Goal: Task Accomplishment & Management: Manage account settings

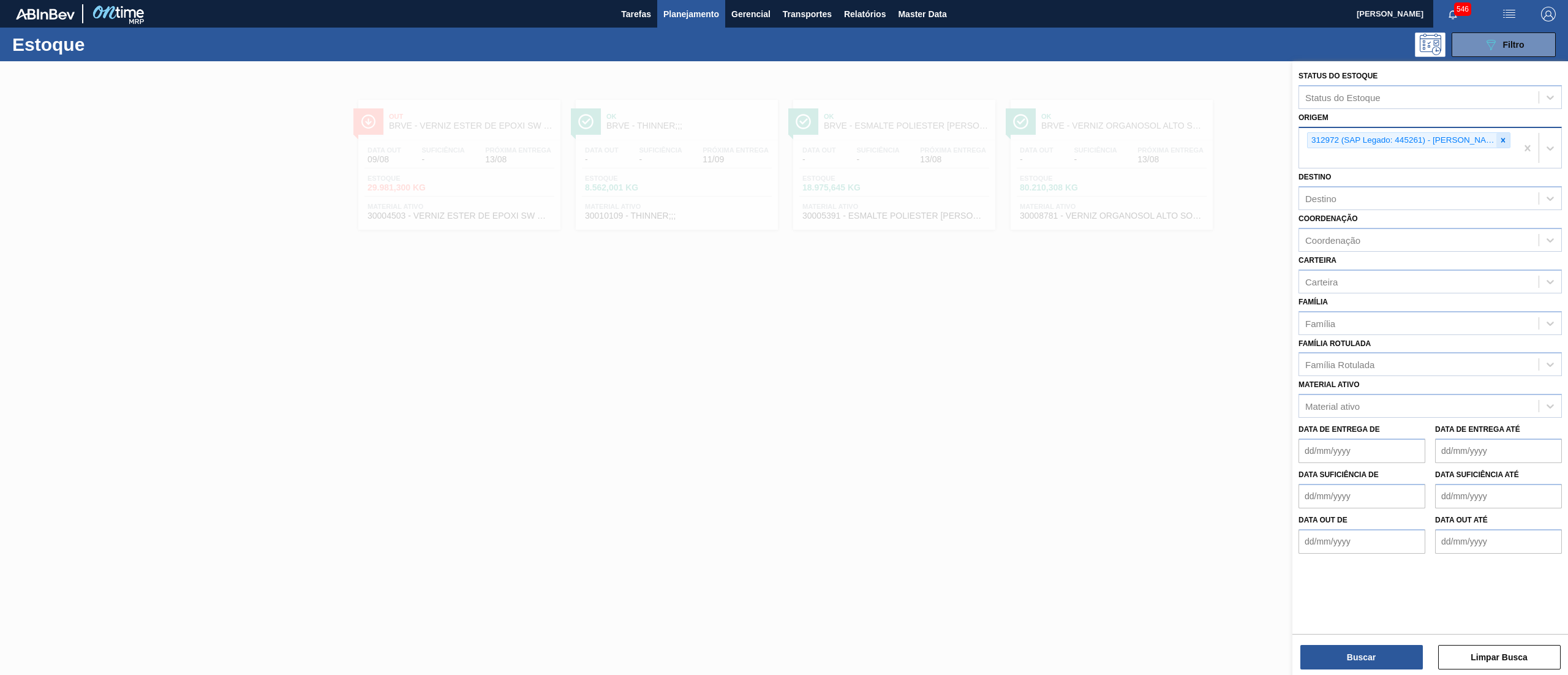
click at [1504, 138] on icon at bounding box center [1502, 140] width 8 height 8
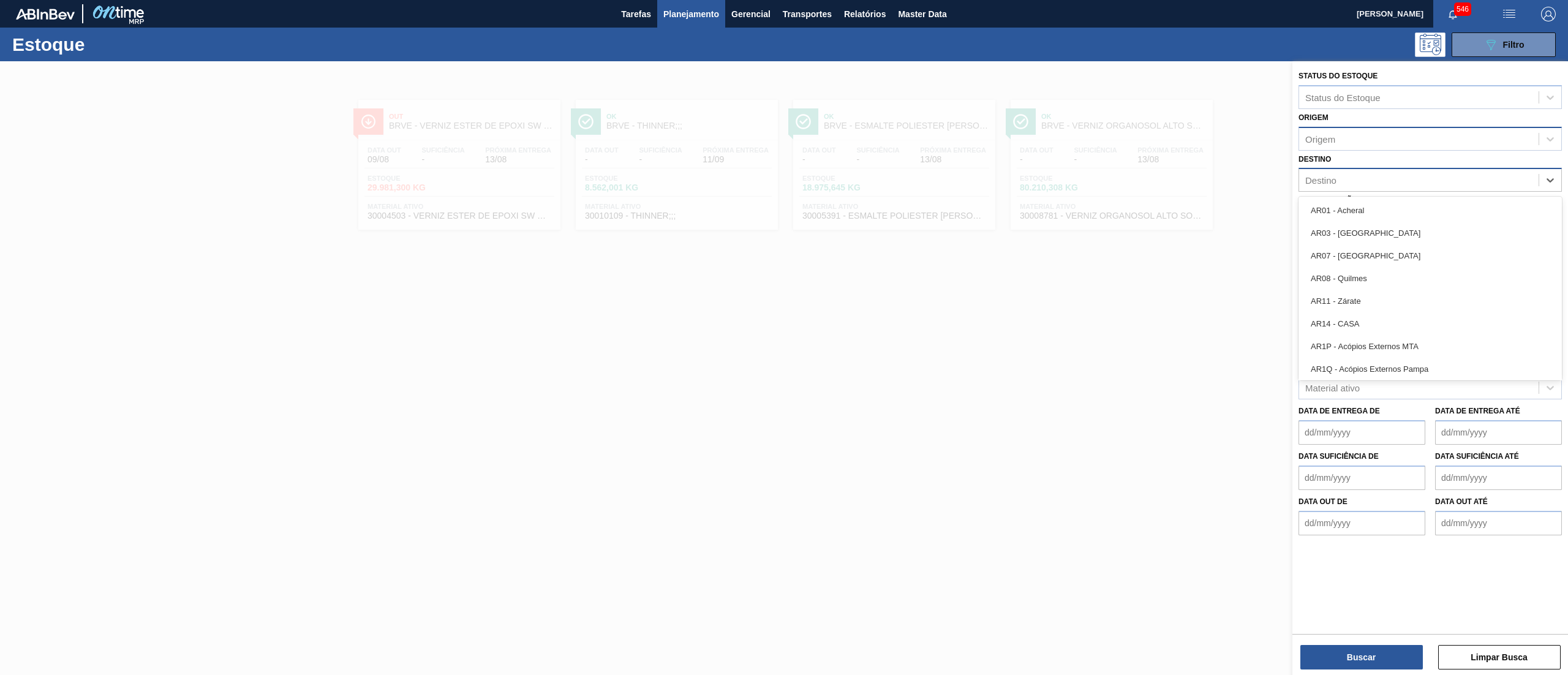
click at [1351, 181] on div "Destino" at bounding box center [1418, 181] width 239 height 18
type input "s"
click at [1330, 139] on div "Origem" at bounding box center [1320, 139] width 30 height 10
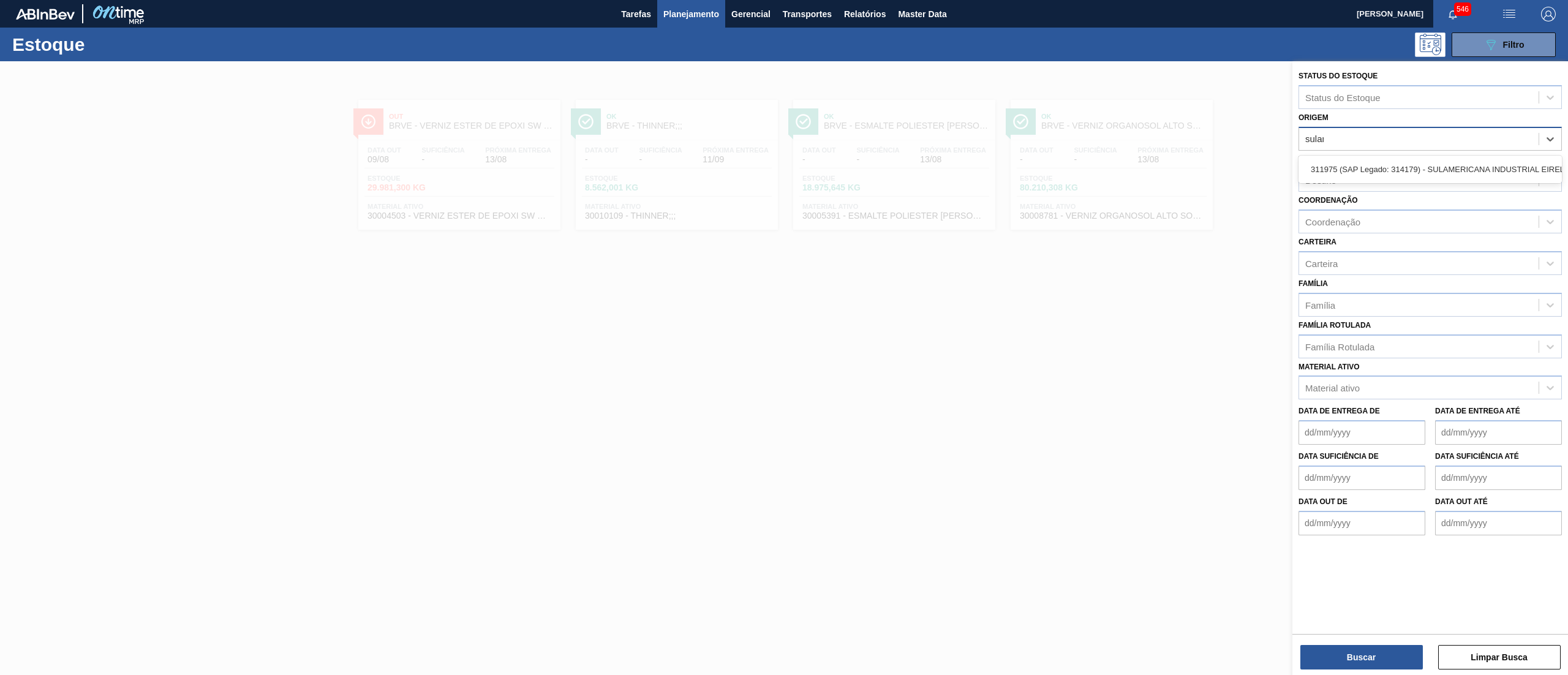
type input "sulame"
click at [1373, 165] on div "311975 (SAP Legado: 314179) - SULAMERICANA INDUSTRIAL EIRELI EM-RECUPERACAO JUD…" at bounding box center [1430, 169] width 264 height 22
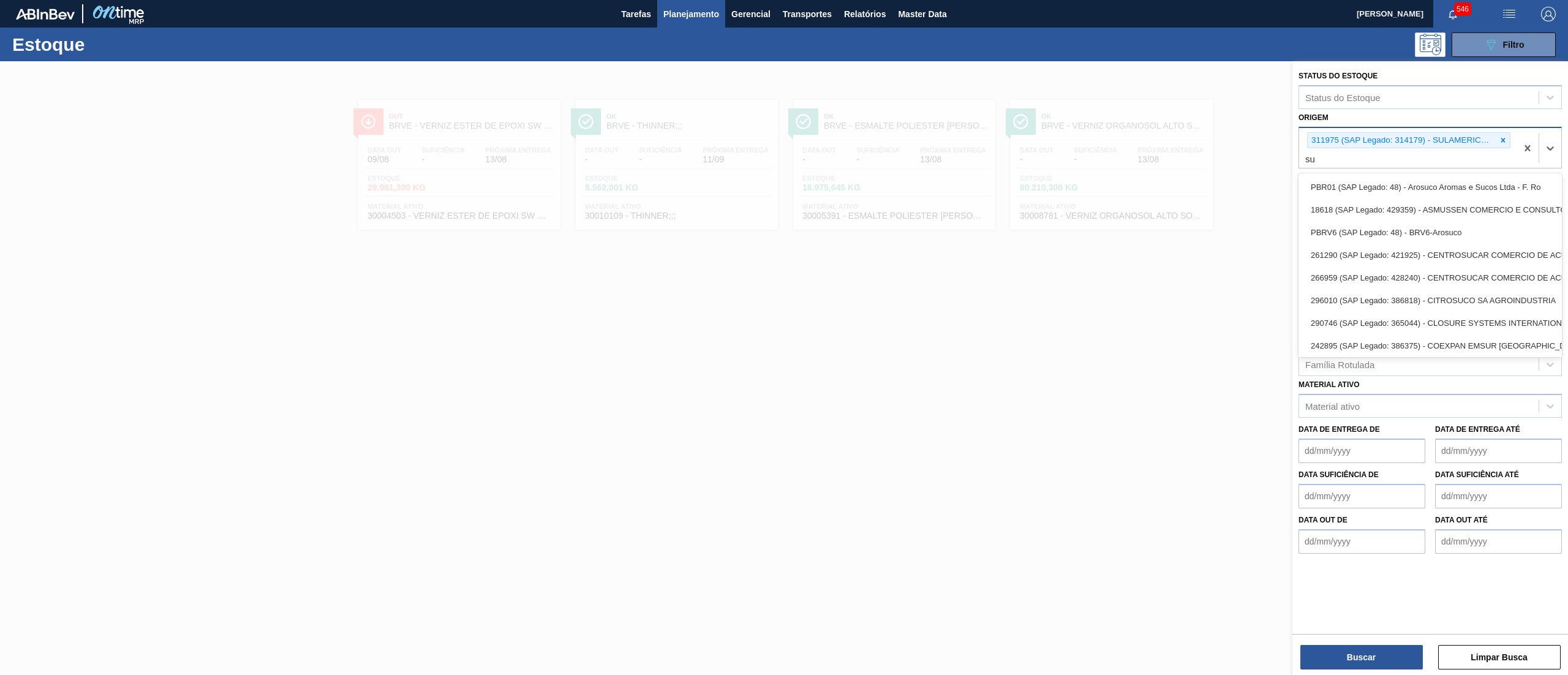
type input "s"
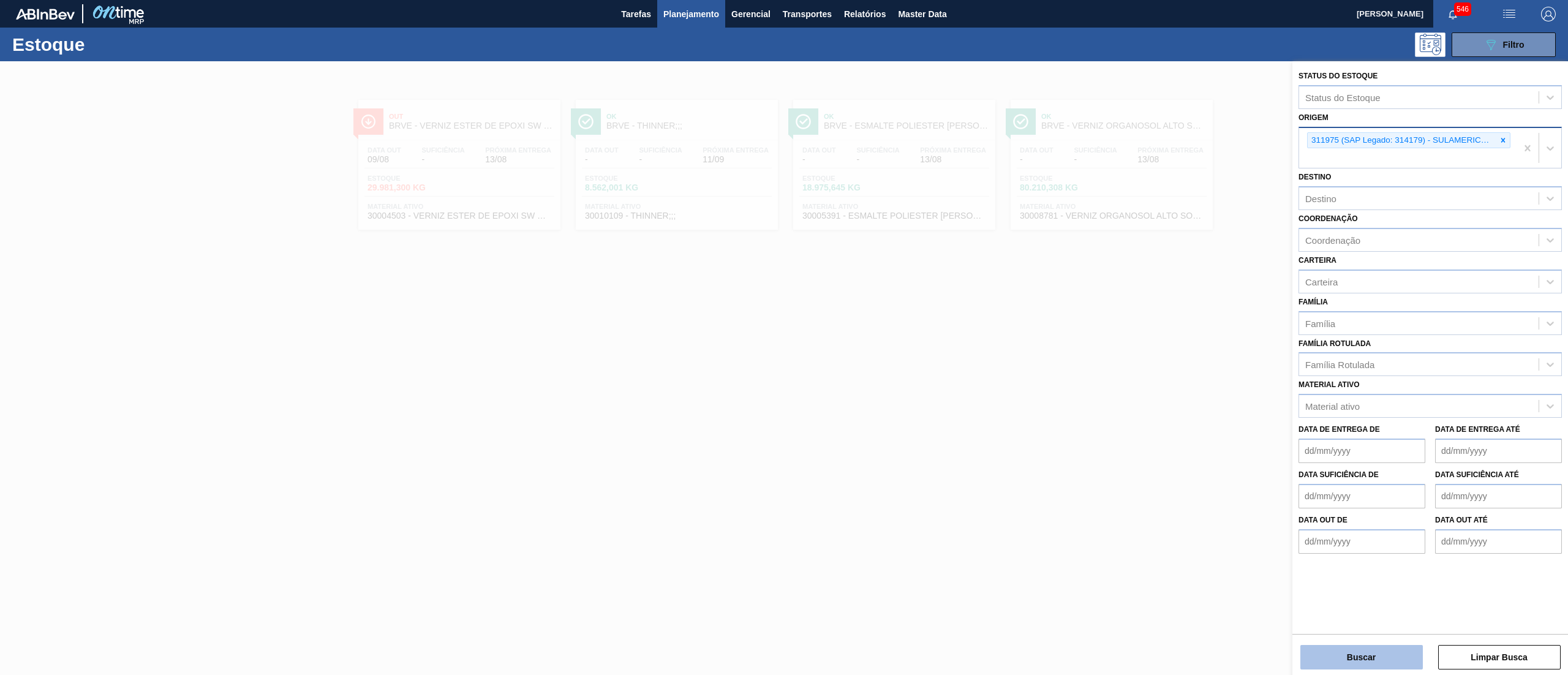
click at [1319, 664] on button "Buscar" at bounding box center [1361, 657] width 123 height 24
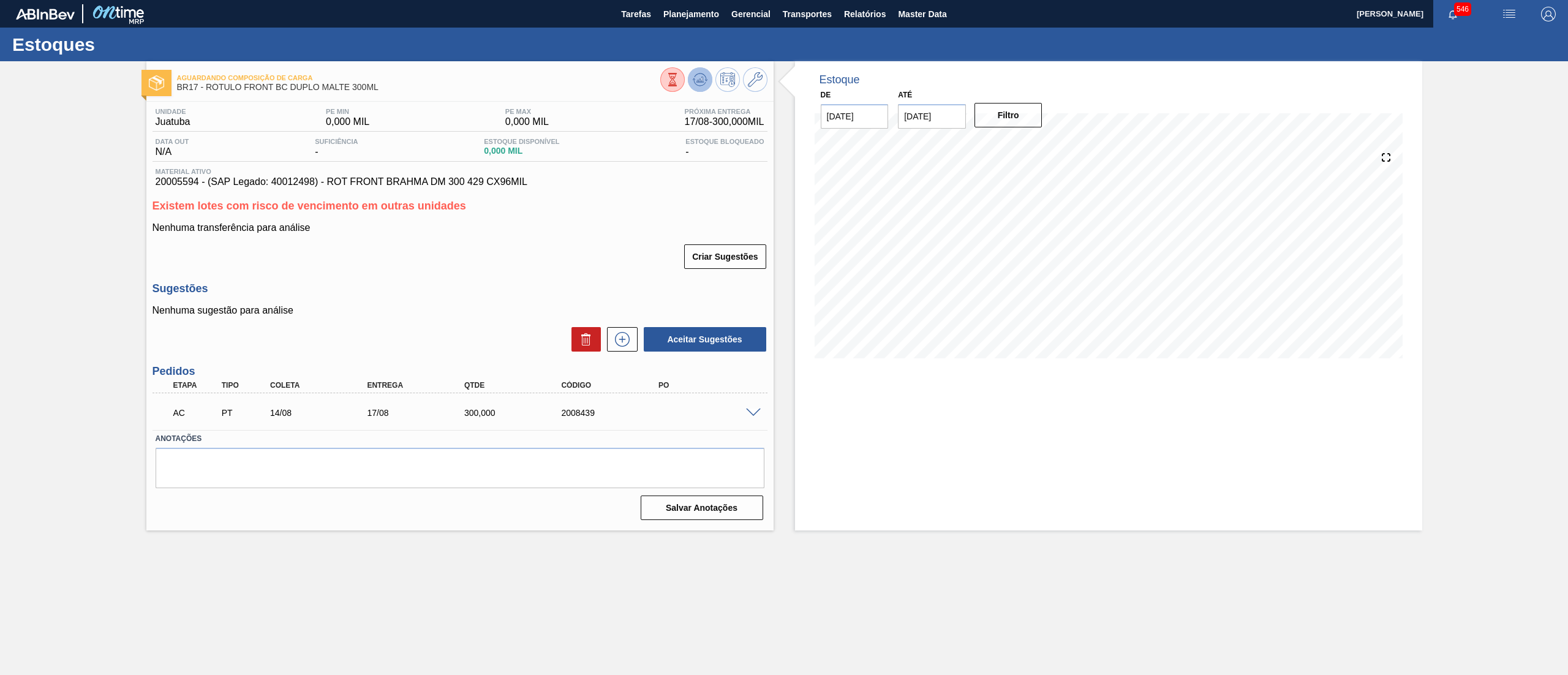
click at [679, 84] on icon at bounding box center [672, 79] width 14 height 14
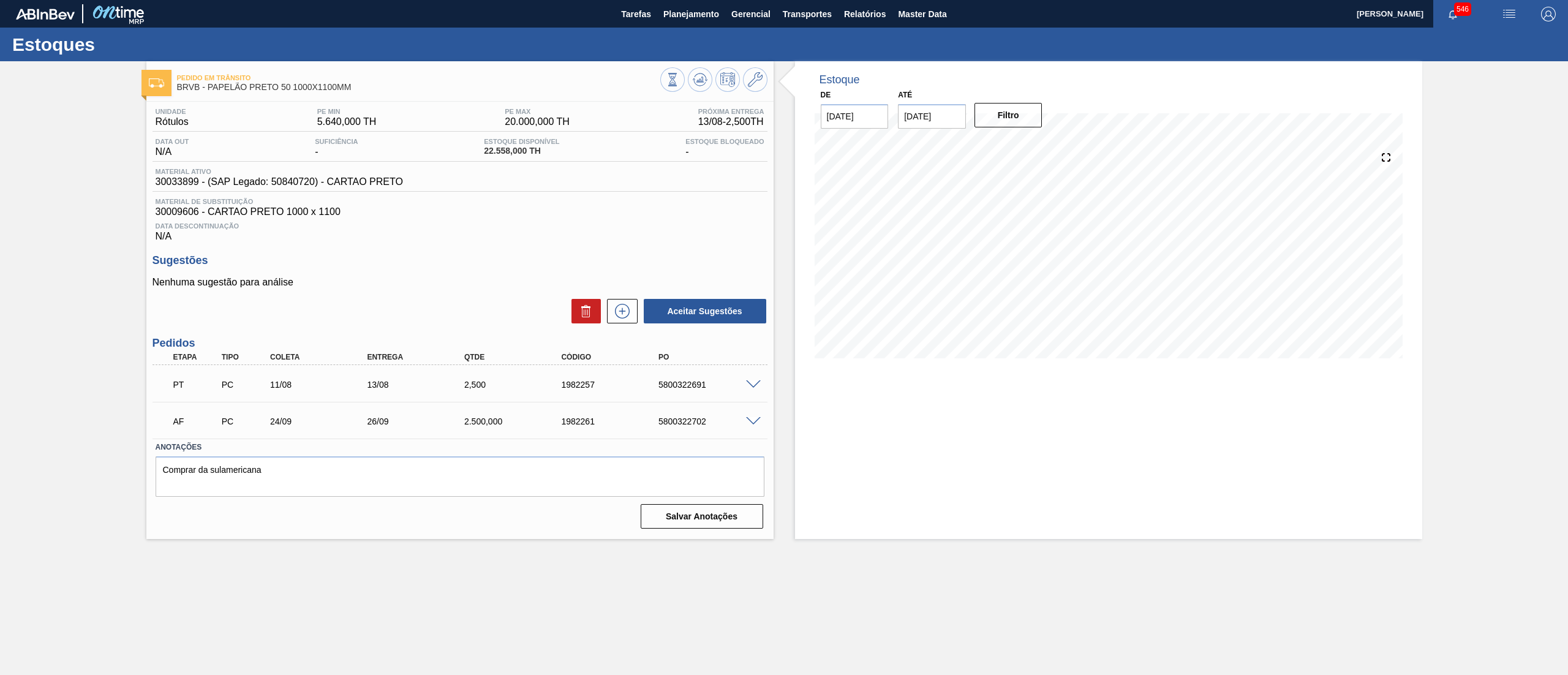
click at [751, 383] on span at bounding box center [753, 385] width 15 height 9
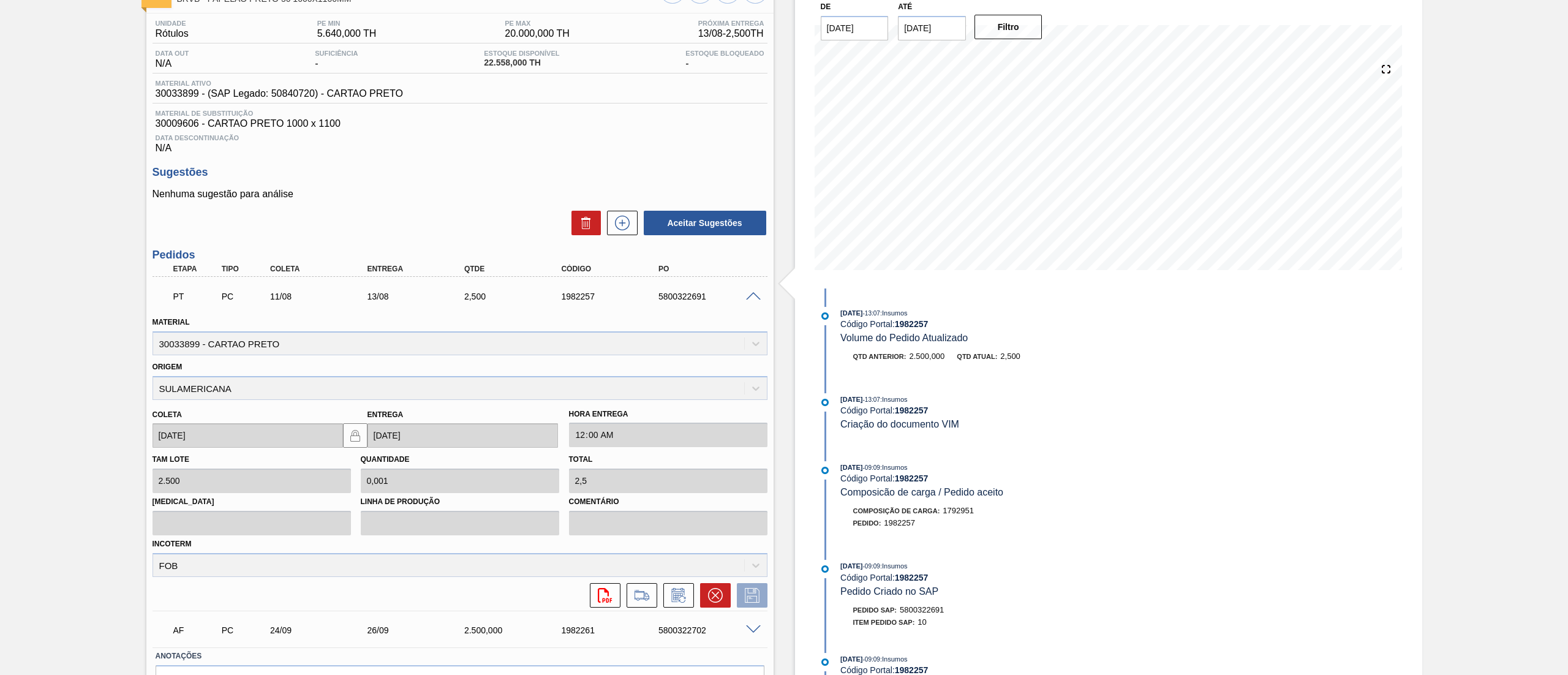
scroll to position [123, 0]
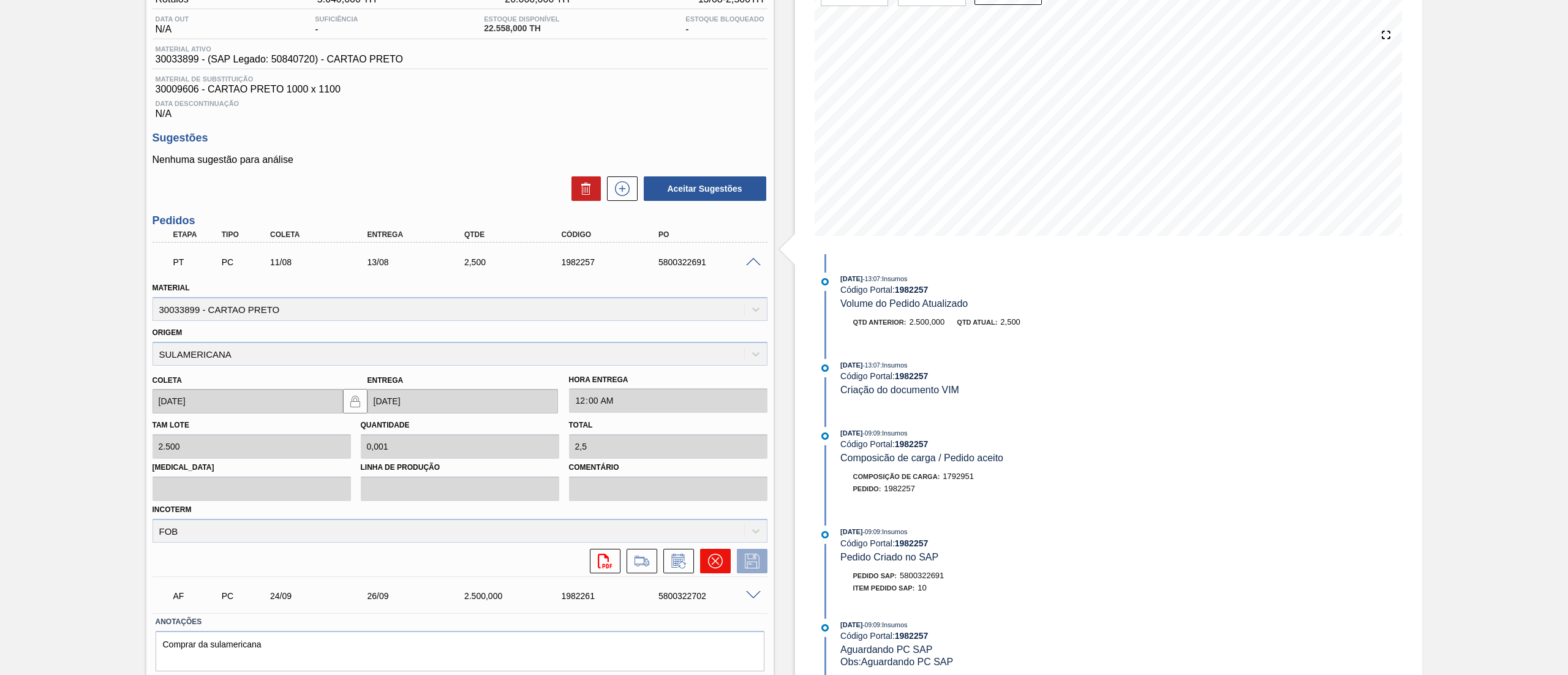
click at [710, 562] on icon at bounding box center [715, 561] width 15 height 15
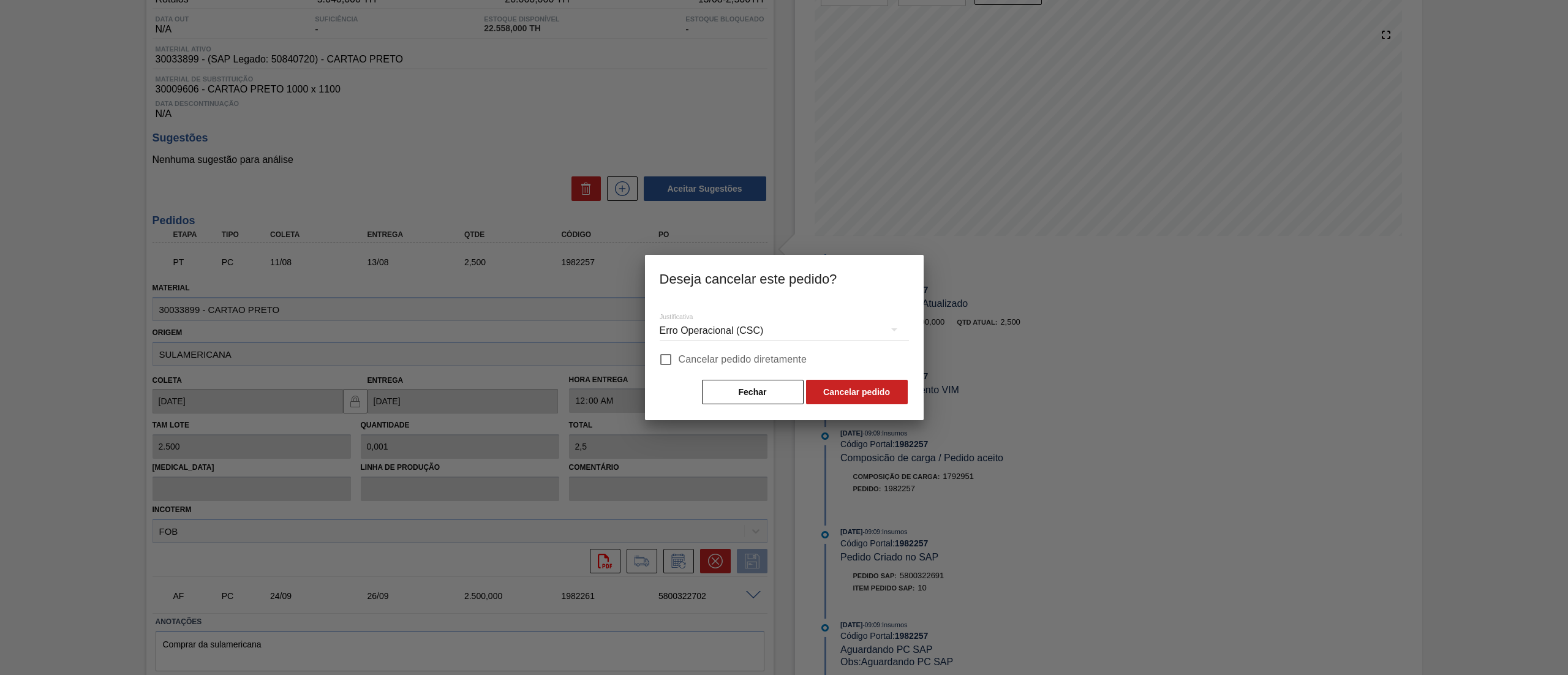
click at [685, 362] on span "Cancelar pedido diretamente" at bounding box center [743, 359] width 129 height 15
click at [678, 362] on input "Cancelar pedido diretamente" at bounding box center [665, 359] width 26 height 26
checkbox input "true"
click at [833, 396] on button "Cancelar pedido" at bounding box center [857, 392] width 102 height 24
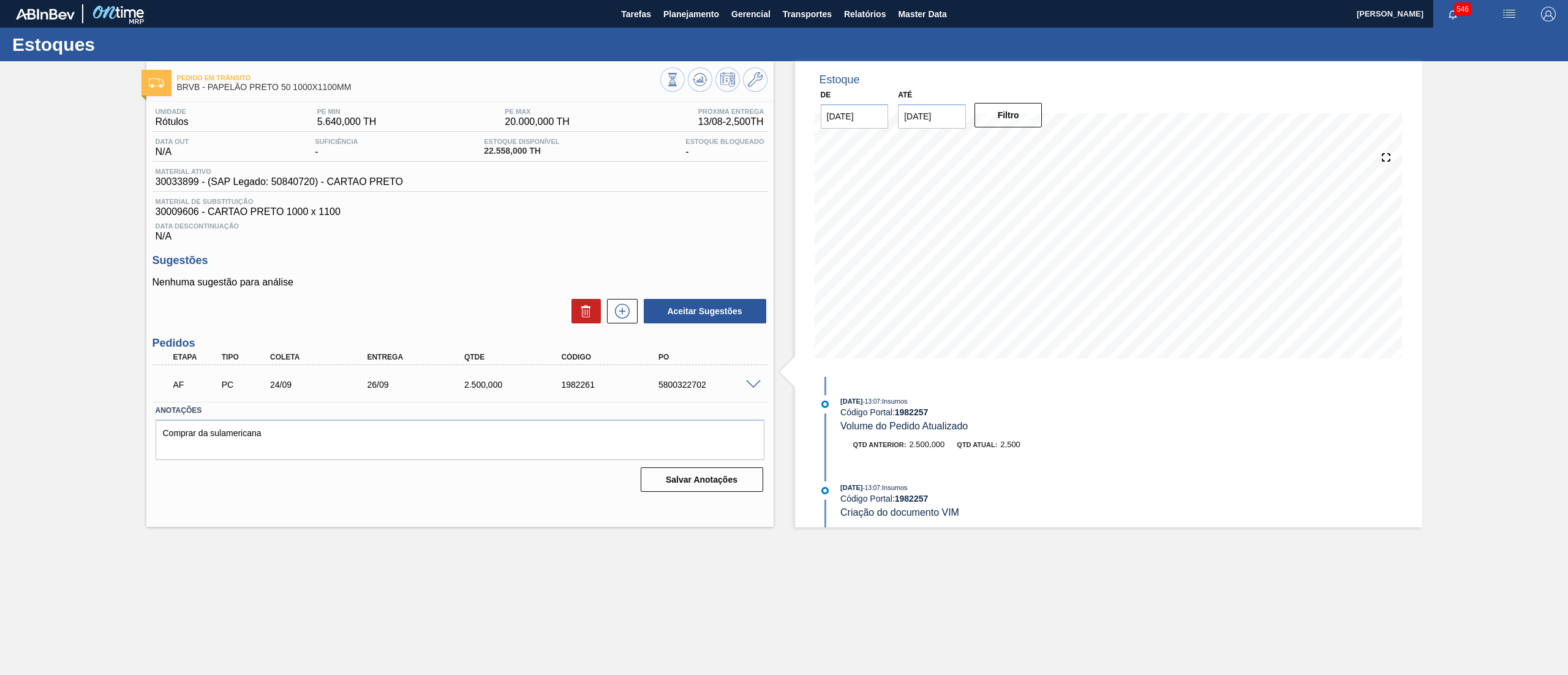
scroll to position [0, 0]
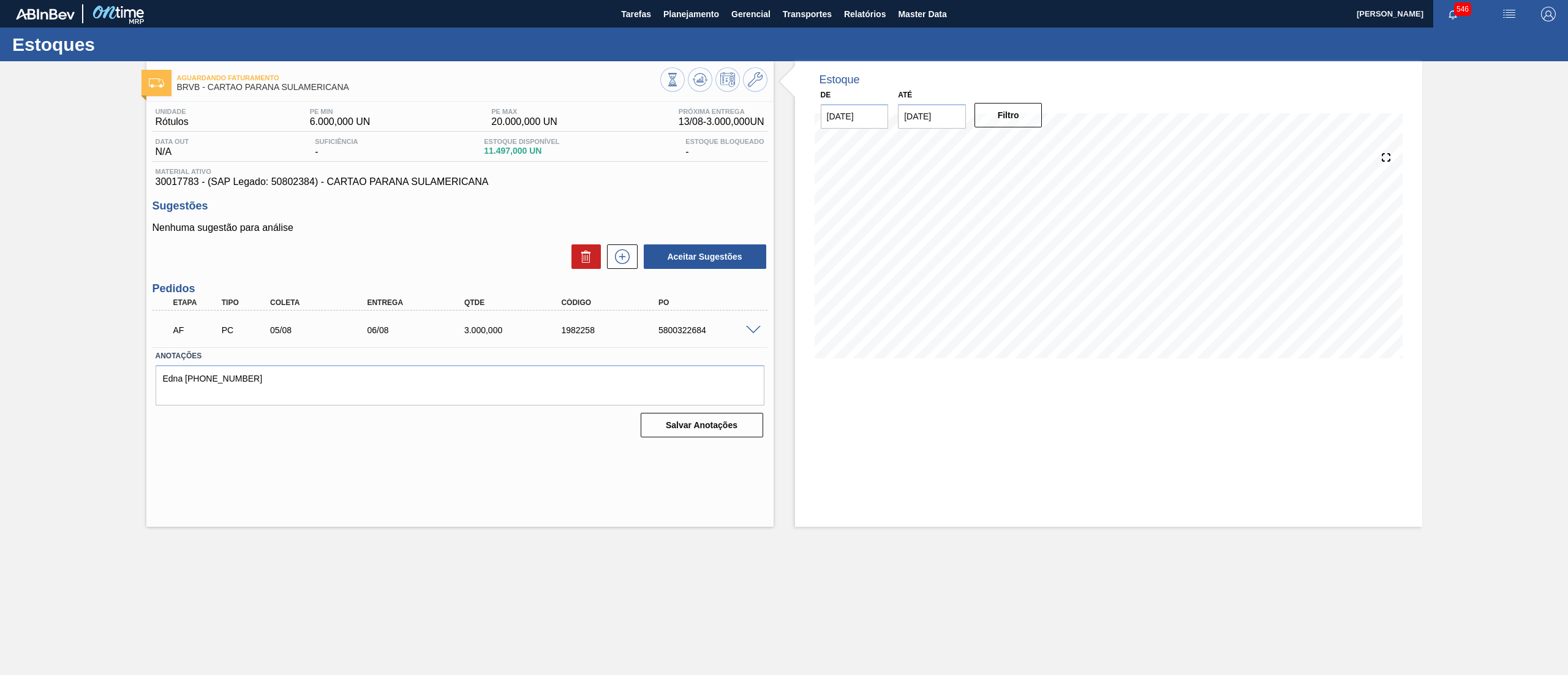
click at [672, 330] on div "5800322684" at bounding box center [710, 330] width 111 height 10
copy div "5800322684"
click at [753, 336] on div "AF PC 05/08 06/08 3.000,000 1982258 5800322684" at bounding box center [460, 329] width 615 height 31
click at [755, 332] on span at bounding box center [753, 330] width 15 height 9
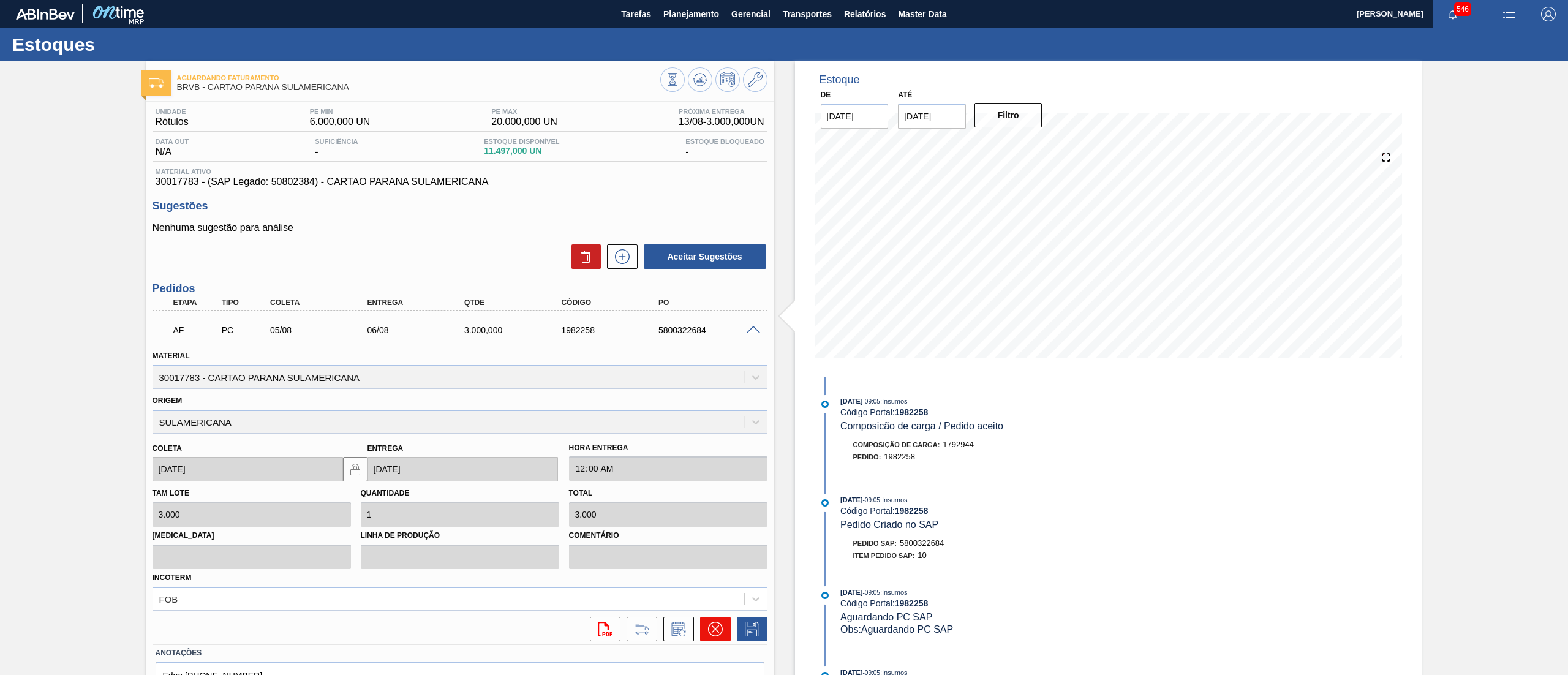
click at [713, 637] on button at bounding box center [716, 629] width 31 height 24
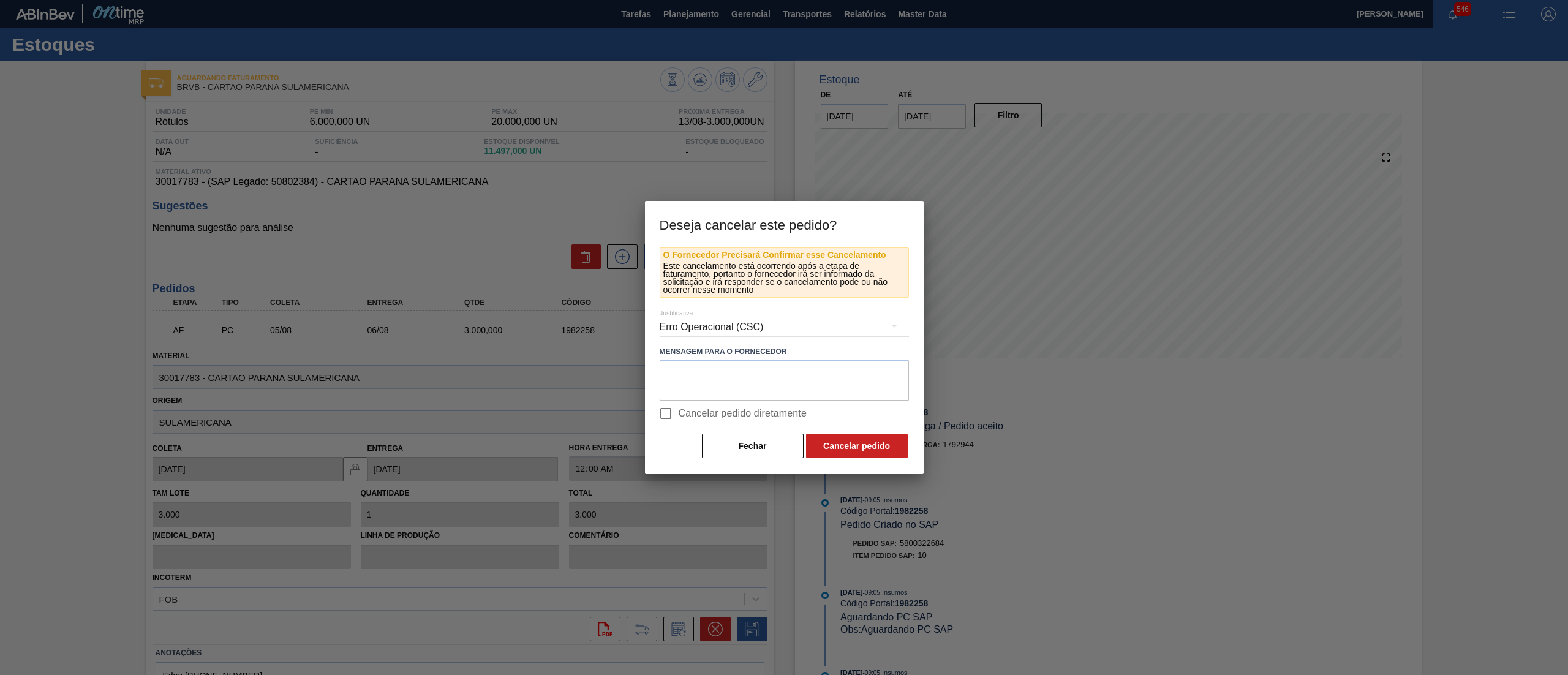
click at [683, 406] on span "Cancelar pedido diretamente" at bounding box center [743, 413] width 129 height 15
click at [678, 406] on input "Cancelar pedido diretamente" at bounding box center [665, 413] width 26 height 26
checkbox input "true"
click at [827, 444] on button "Cancelar pedido" at bounding box center [857, 446] width 102 height 24
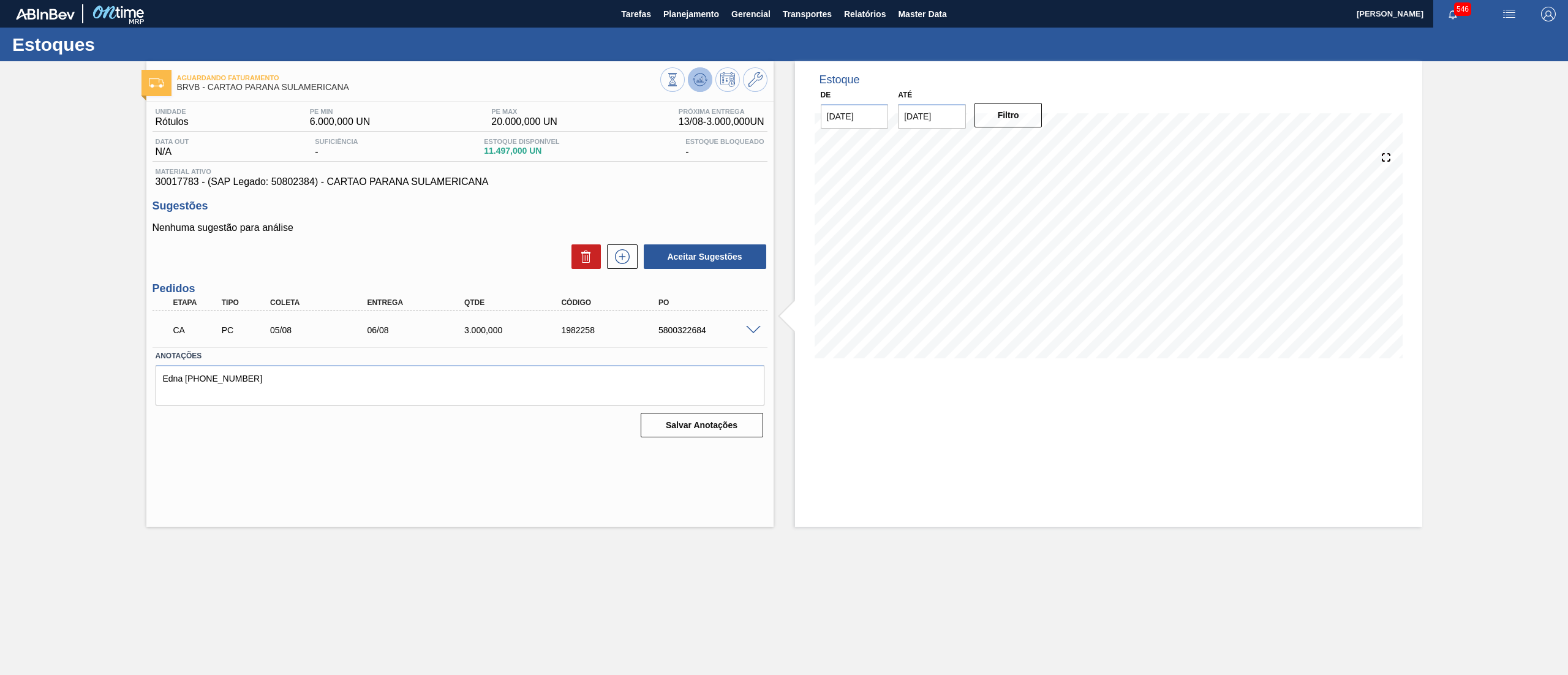
click at [679, 84] on icon at bounding box center [672, 79] width 14 height 14
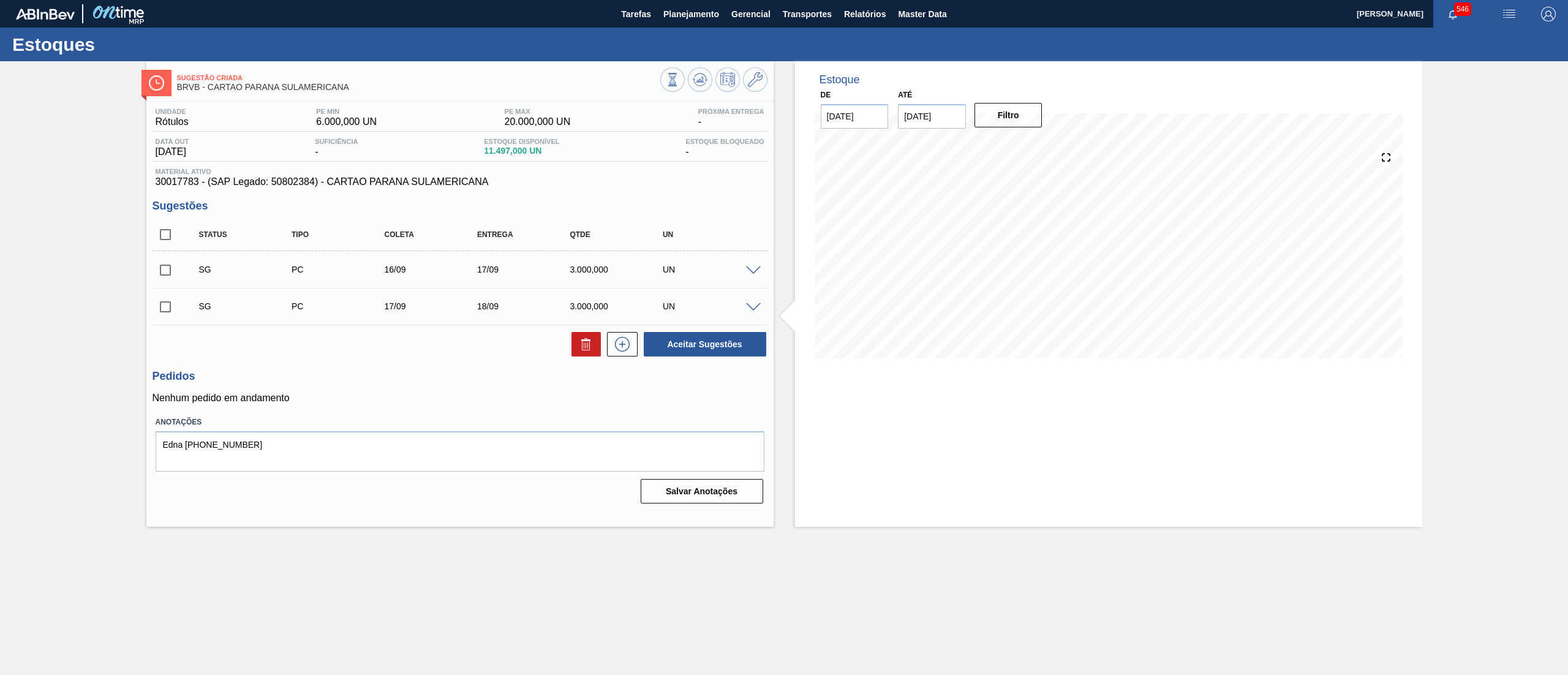
click at [755, 272] on span at bounding box center [753, 271] width 15 height 9
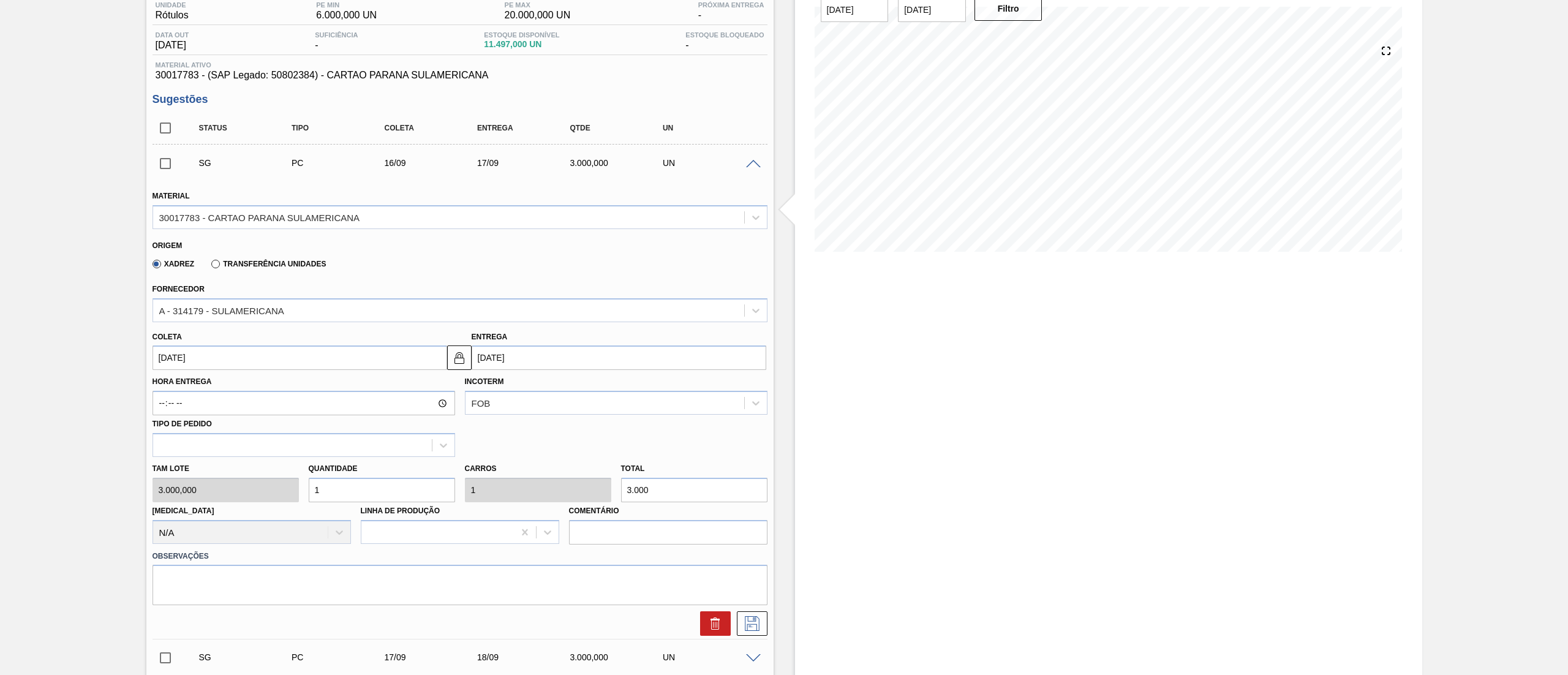
scroll to position [245, 0]
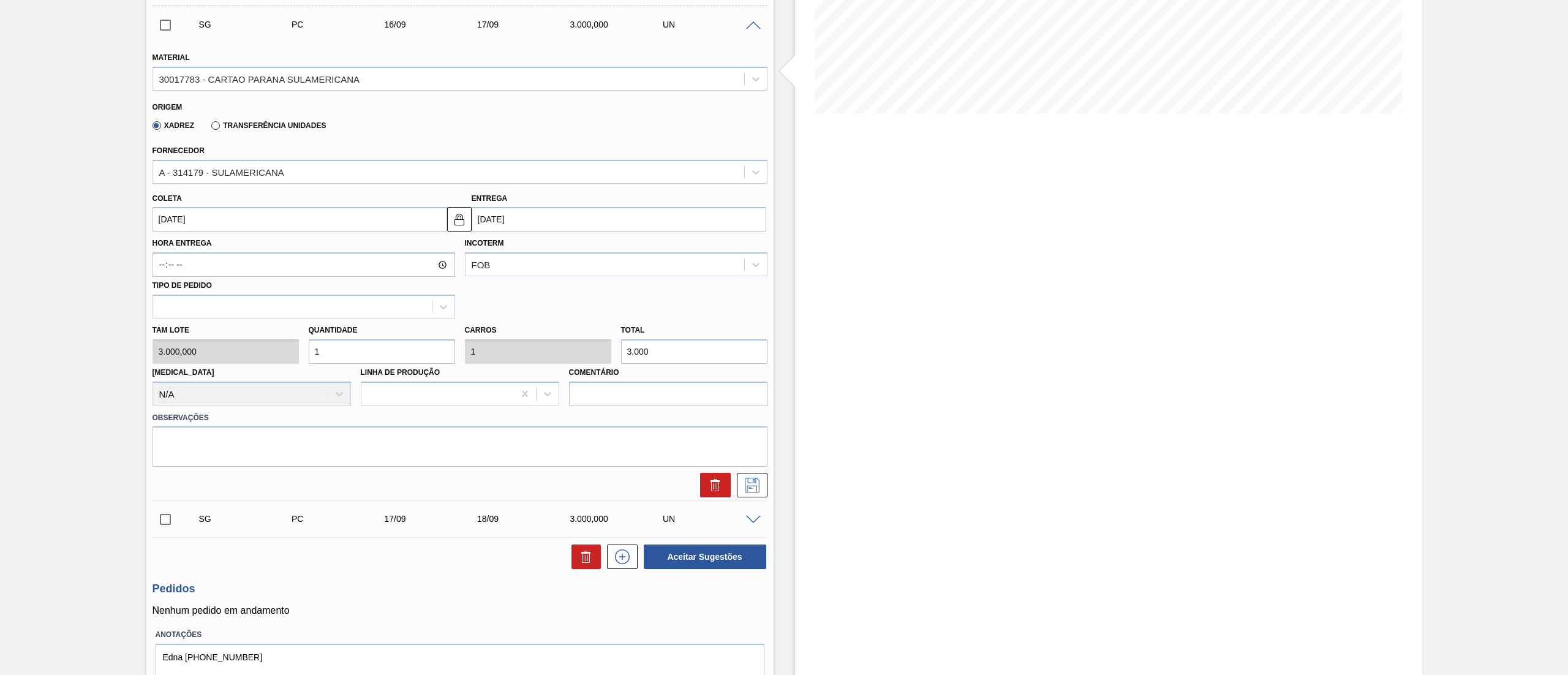
click at [229, 226] on input "16/09/2025" at bounding box center [300, 219] width 294 height 24
click at [165, 251] on button "Previous Month" at bounding box center [163, 248] width 8 height 8
click at [249, 353] on div "21" at bounding box center [246, 348] width 17 height 17
type input "21/08/2025"
type input "22/08/2025"
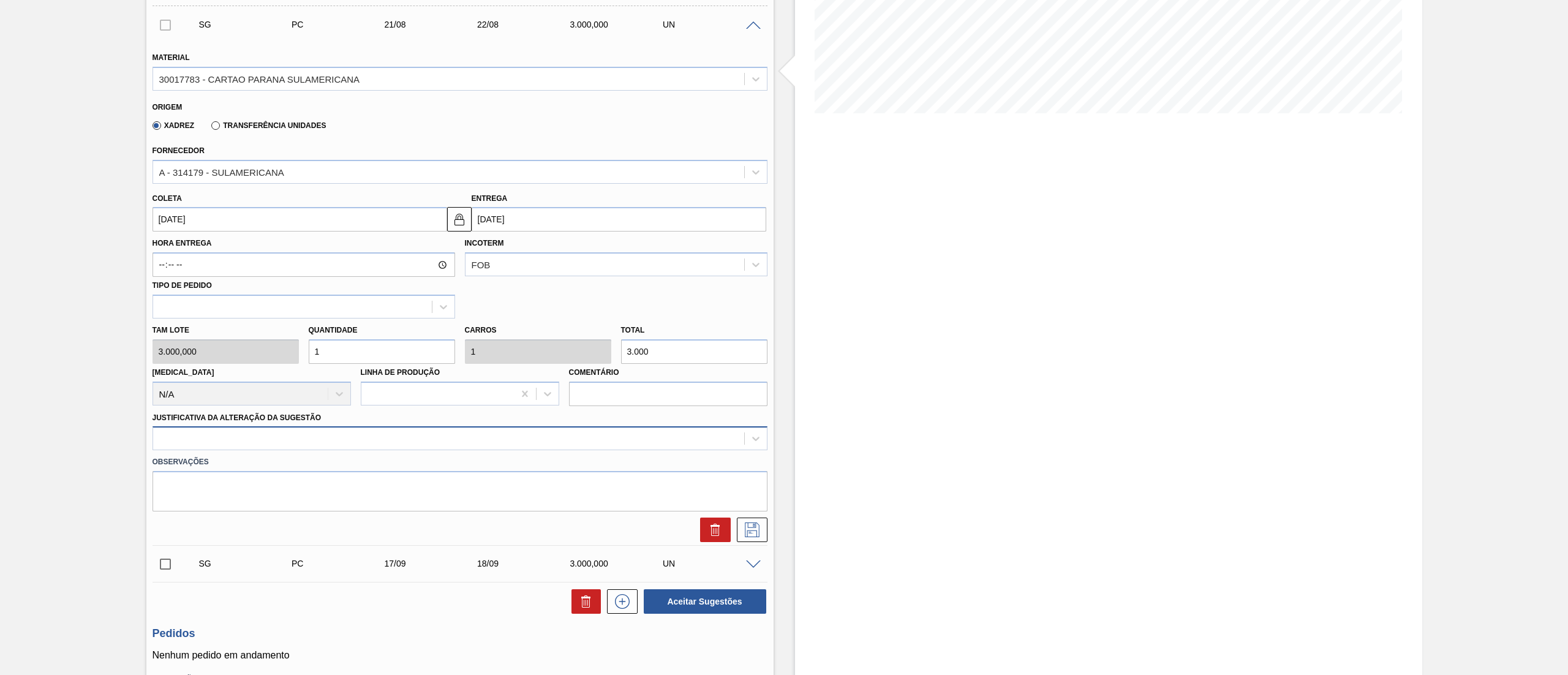
click at [179, 447] on div at bounding box center [460, 438] width 615 height 24
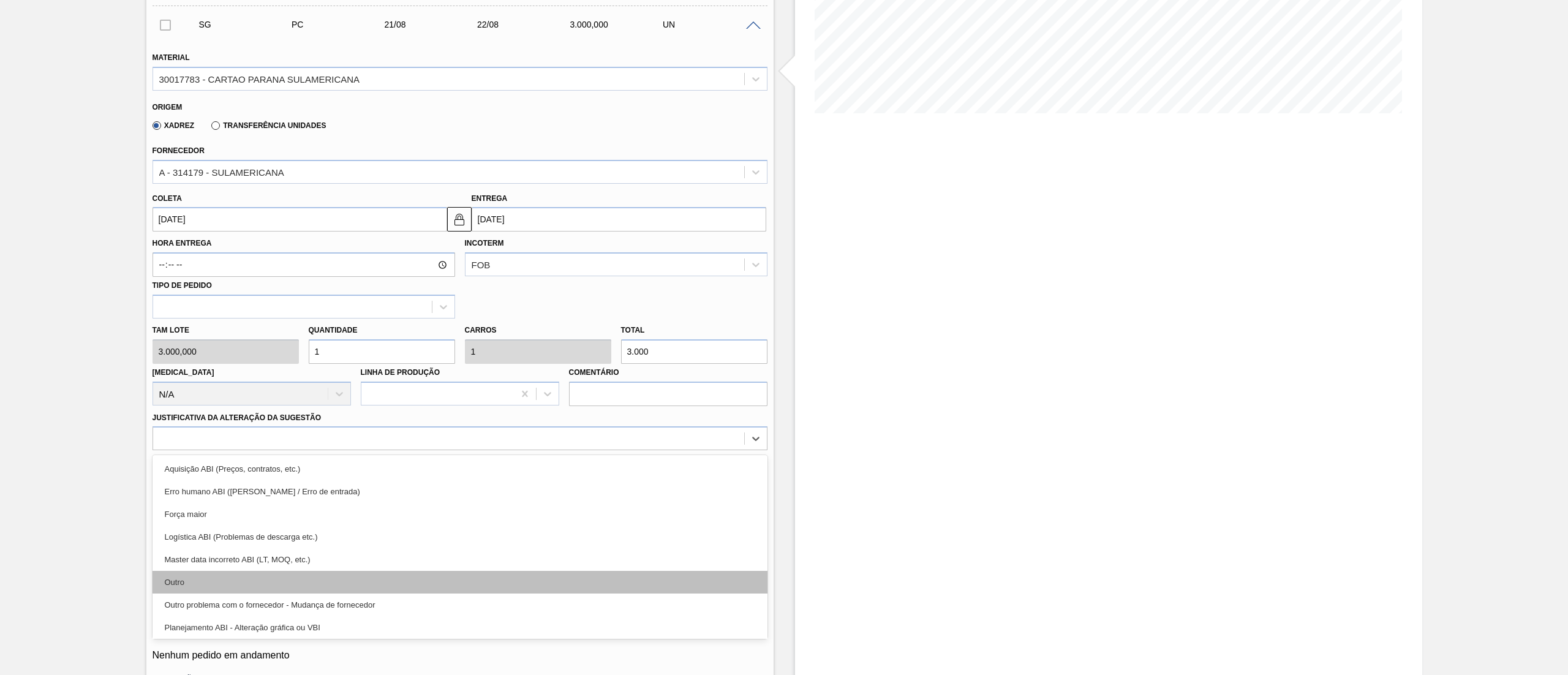
click at [192, 585] on div "Outro" at bounding box center [460, 582] width 615 height 22
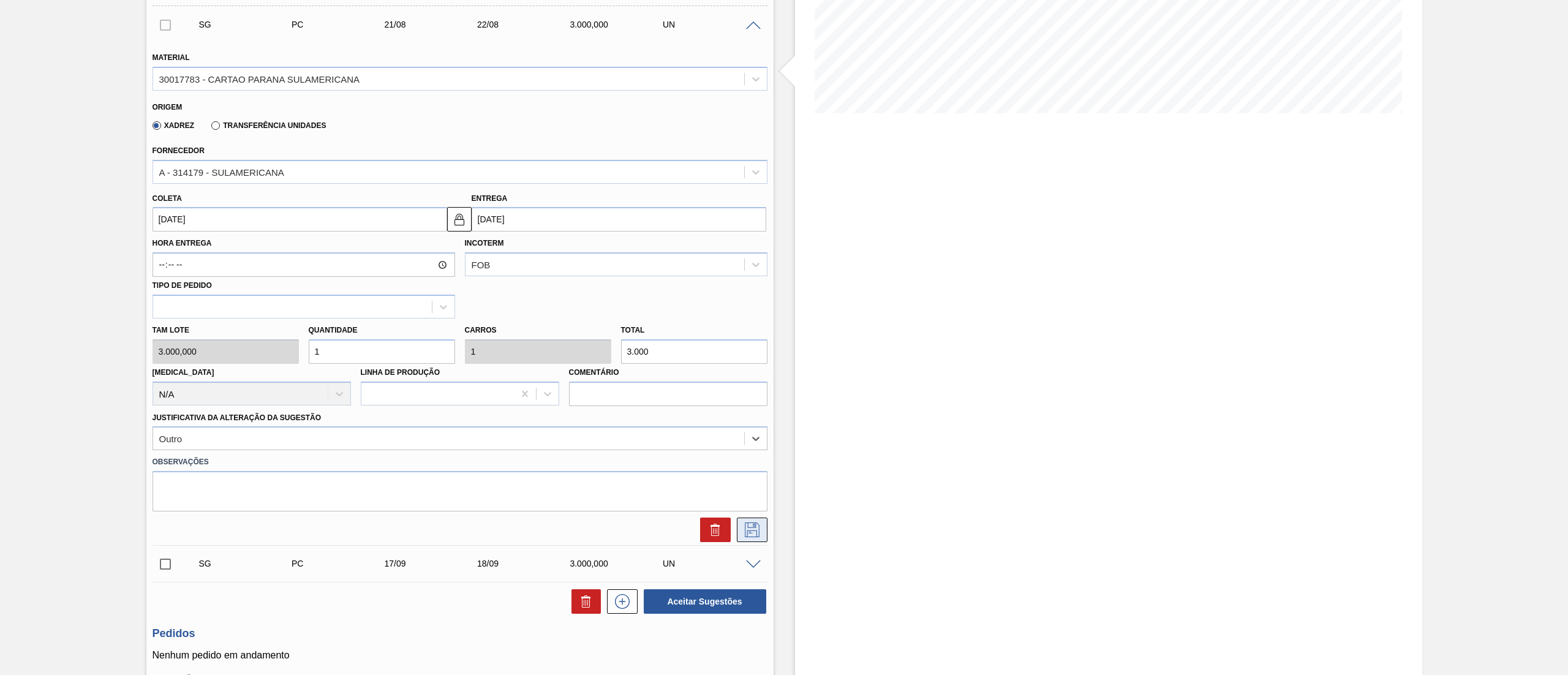
click at [750, 534] on icon at bounding box center [752, 530] width 19 height 15
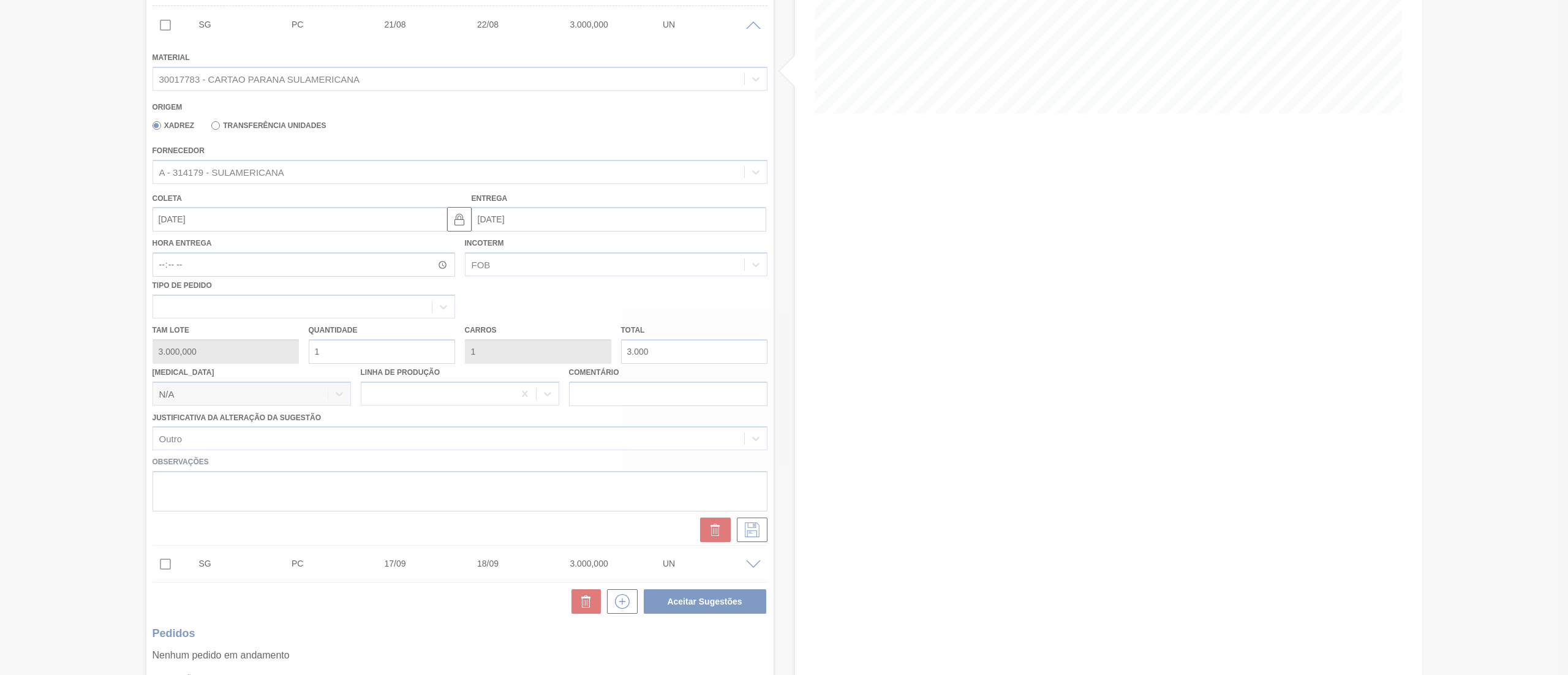
scroll to position [0, 0]
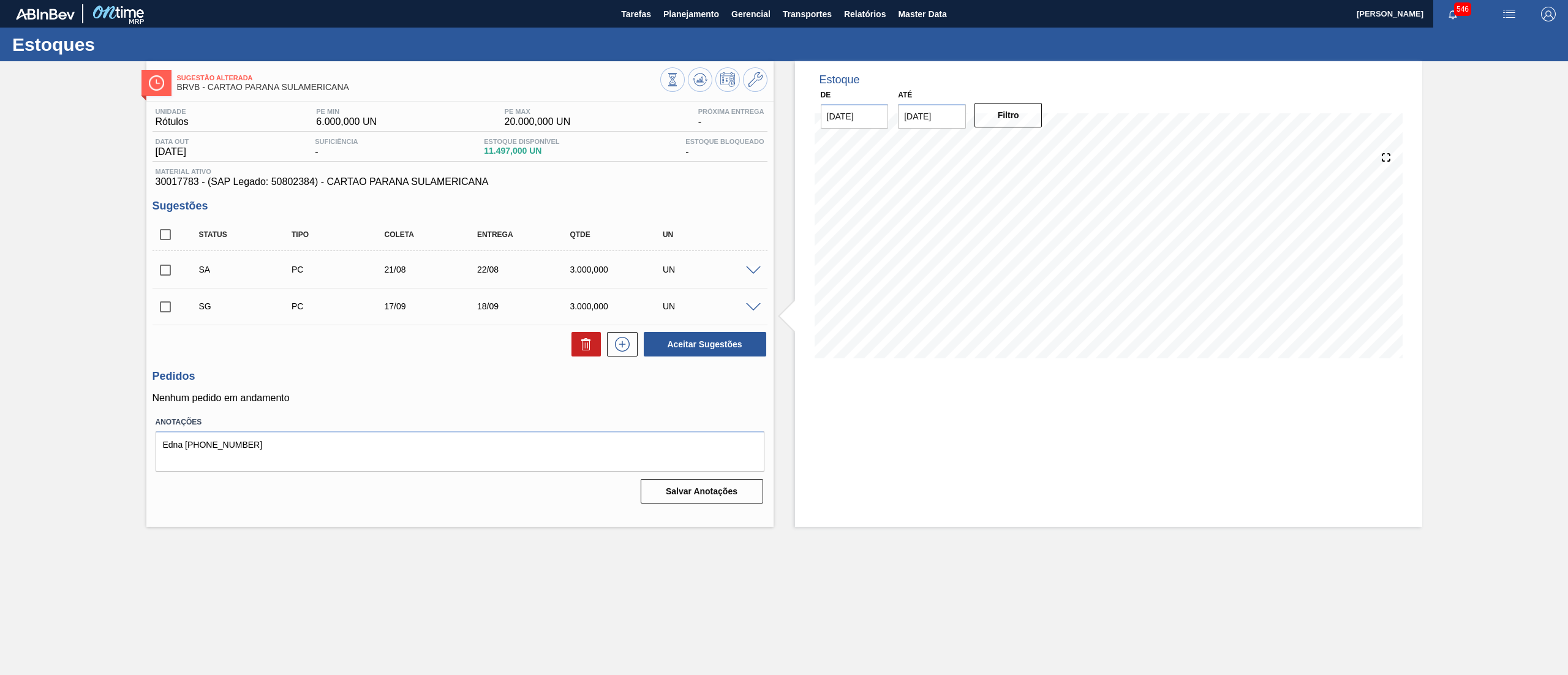
click at [761, 308] on div at bounding box center [755, 307] width 24 height 9
click at [752, 312] on div "SG PC 17/09 18/09 3.000,000 UN" at bounding box center [460, 306] width 615 height 31
click at [755, 305] on span at bounding box center [753, 308] width 15 height 9
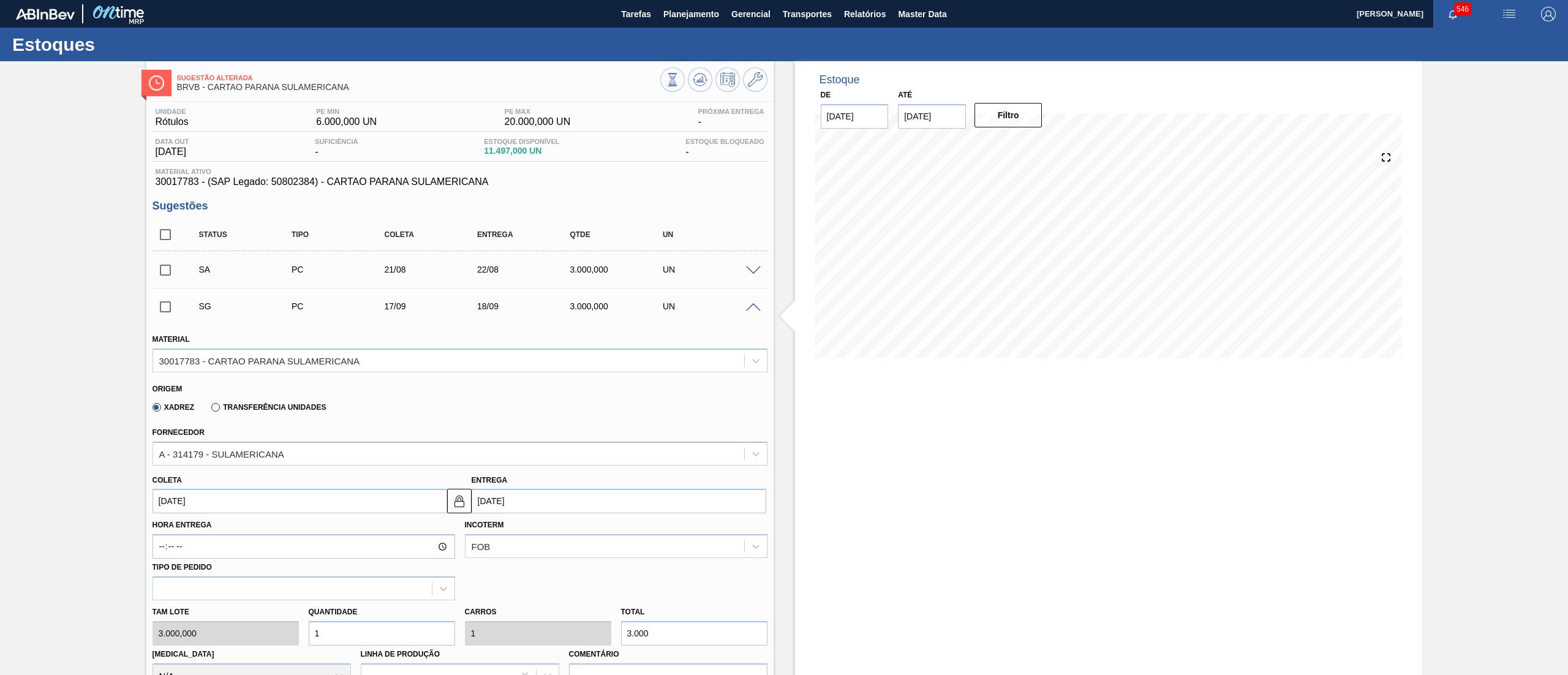
click at [388, 506] on input "17/09/2025" at bounding box center [300, 501] width 294 height 24
click at [160, 528] on button "Previous Month" at bounding box center [163, 530] width 8 height 8
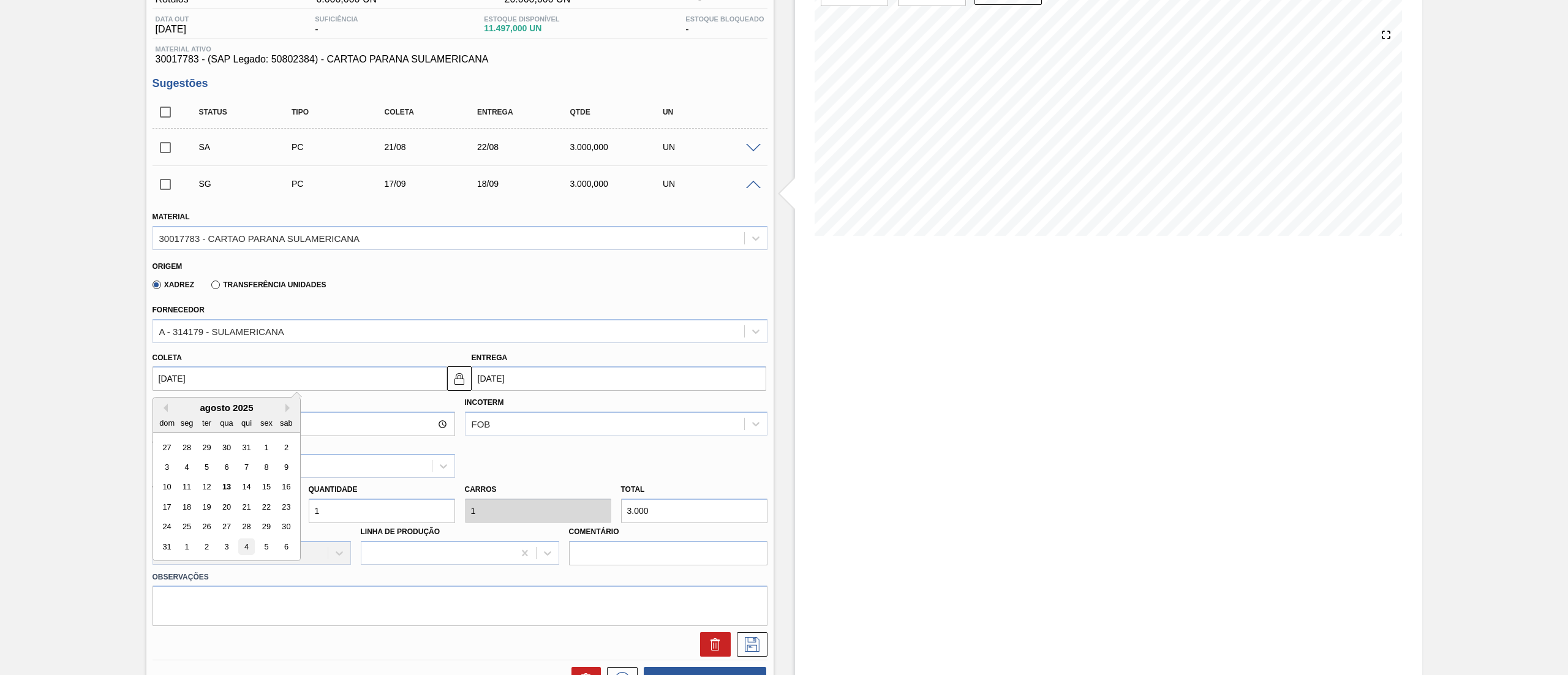
click at [246, 546] on div "4" at bounding box center [246, 546] width 17 height 17
type input "04/09/2025"
type input "05/09/2025"
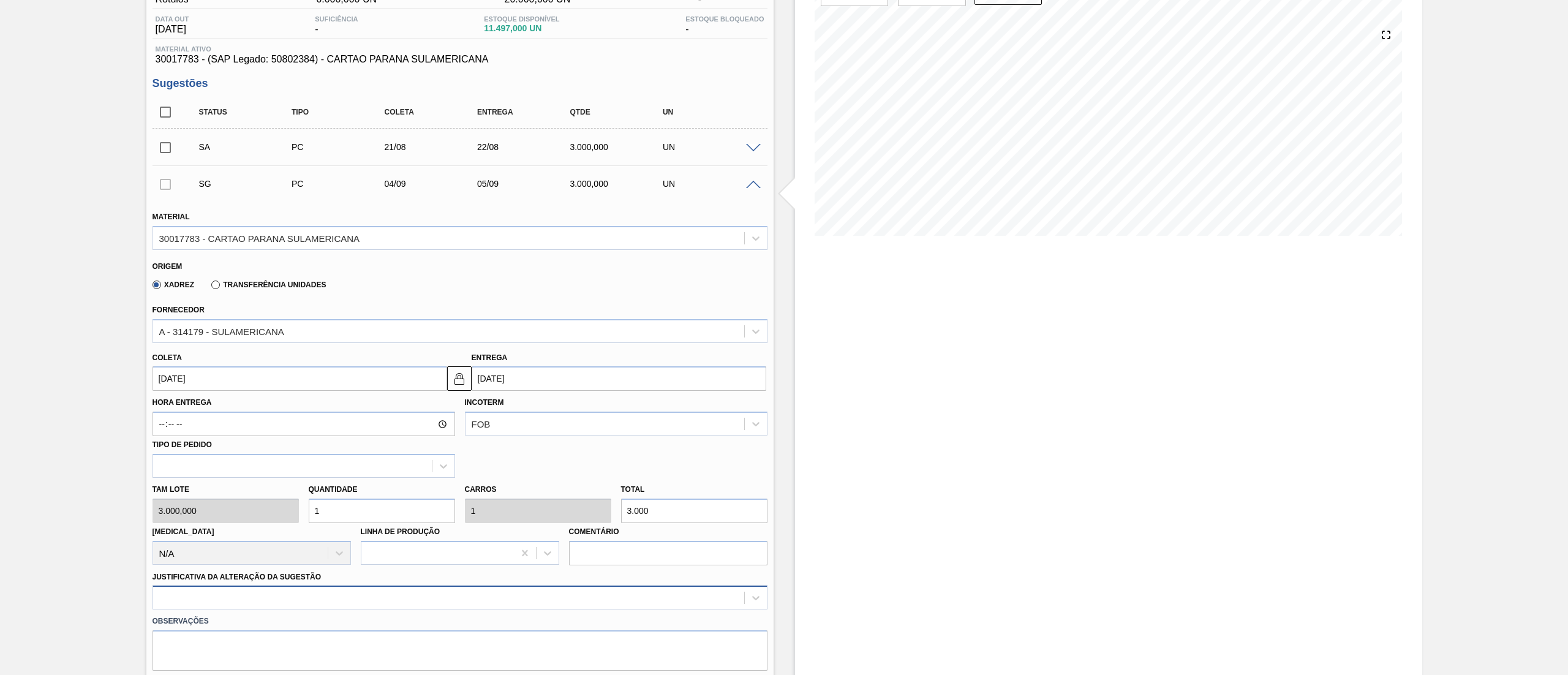
click at [173, 604] on div at bounding box center [460, 597] width 615 height 24
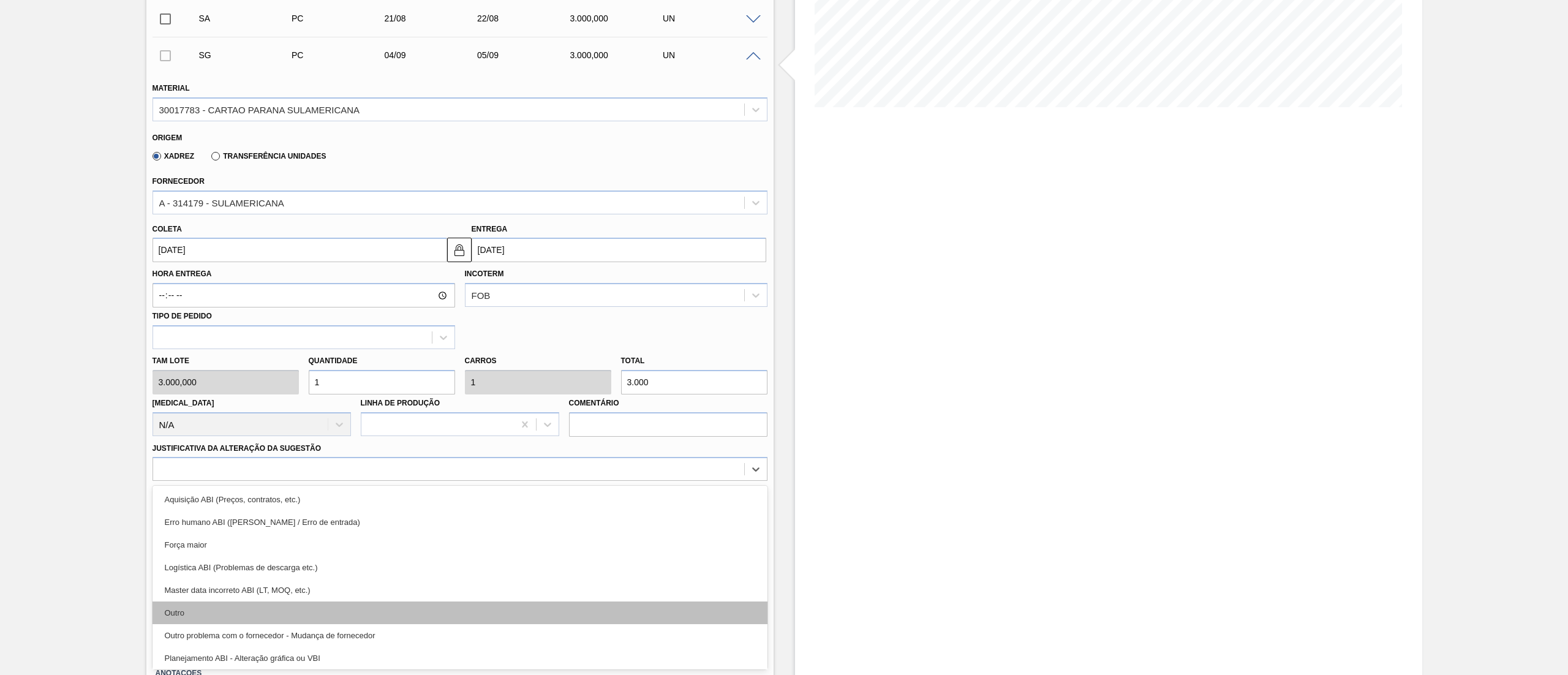
click at [184, 614] on div "Outro" at bounding box center [460, 612] width 615 height 22
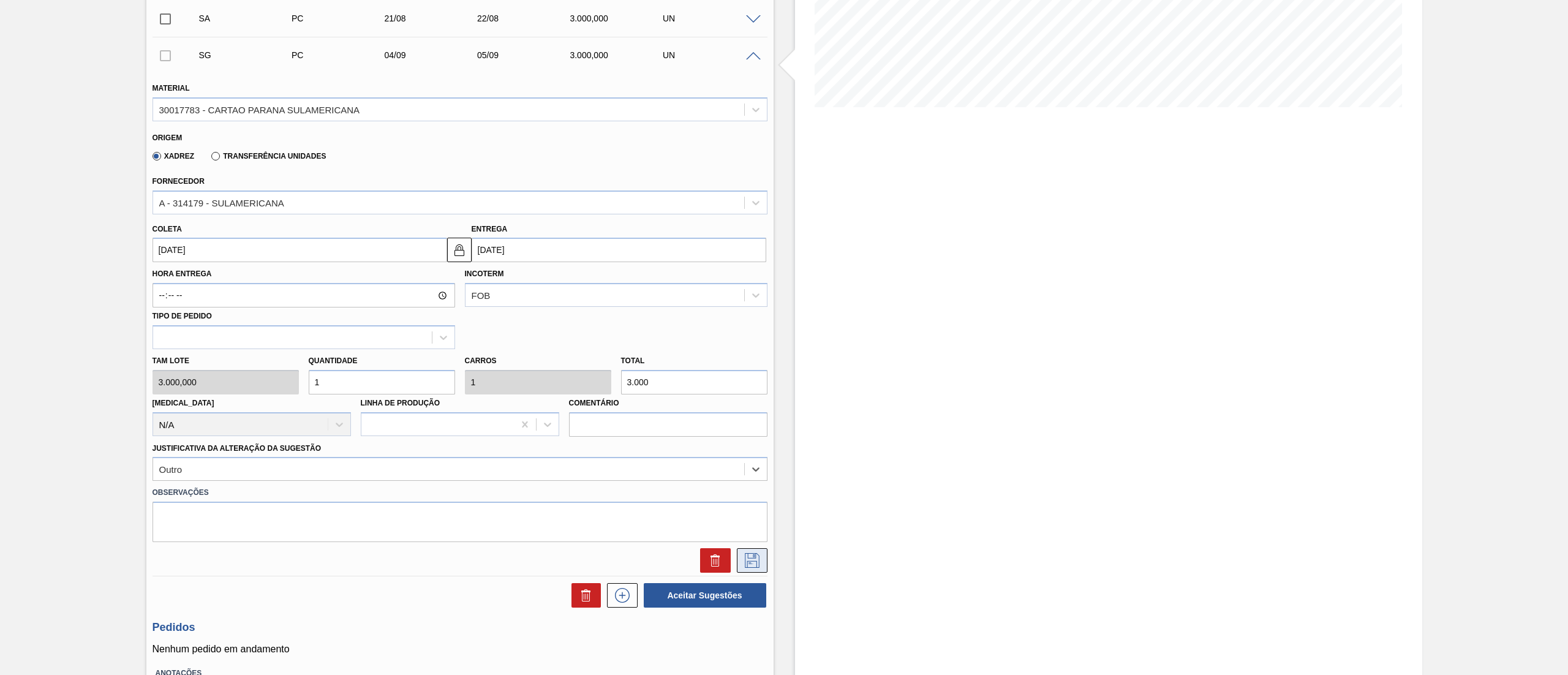
click at [750, 557] on icon at bounding box center [752, 560] width 19 height 15
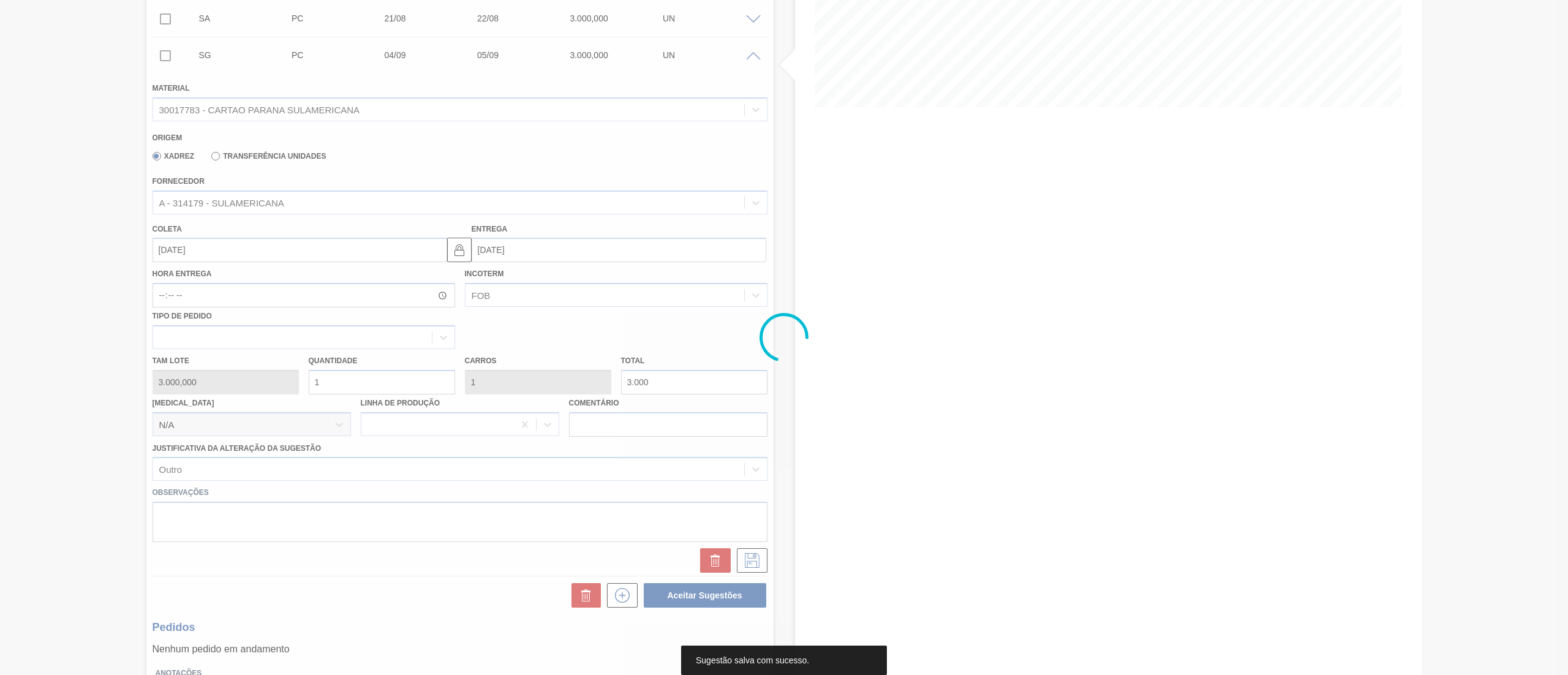
scroll to position [0, 0]
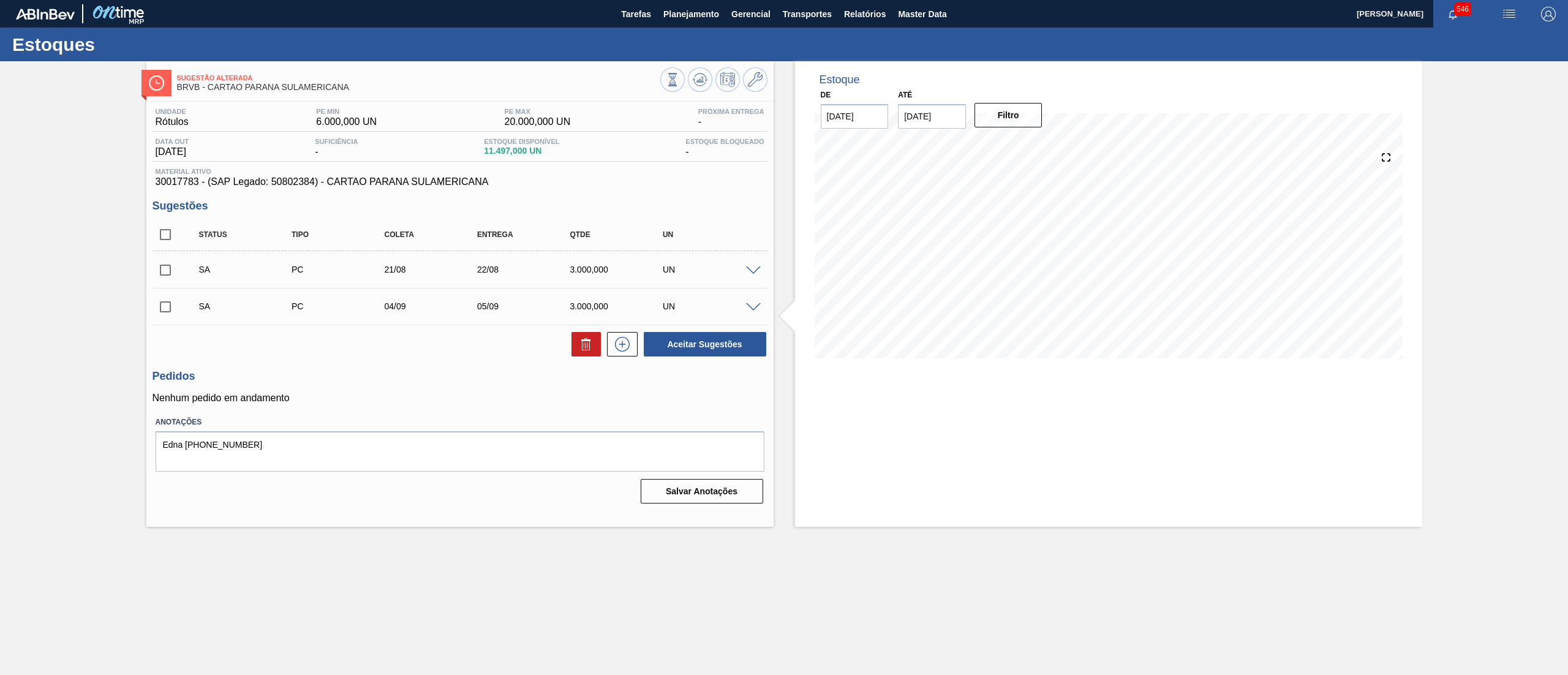
click at [163, 239] on input "checkbox" at bounding box center [165, 235] width 26 height 26
checkbox input "true"
click at [703, 349] on button "Aceitar Sugestões" at bounding box center [705, 344] width 123 height 24
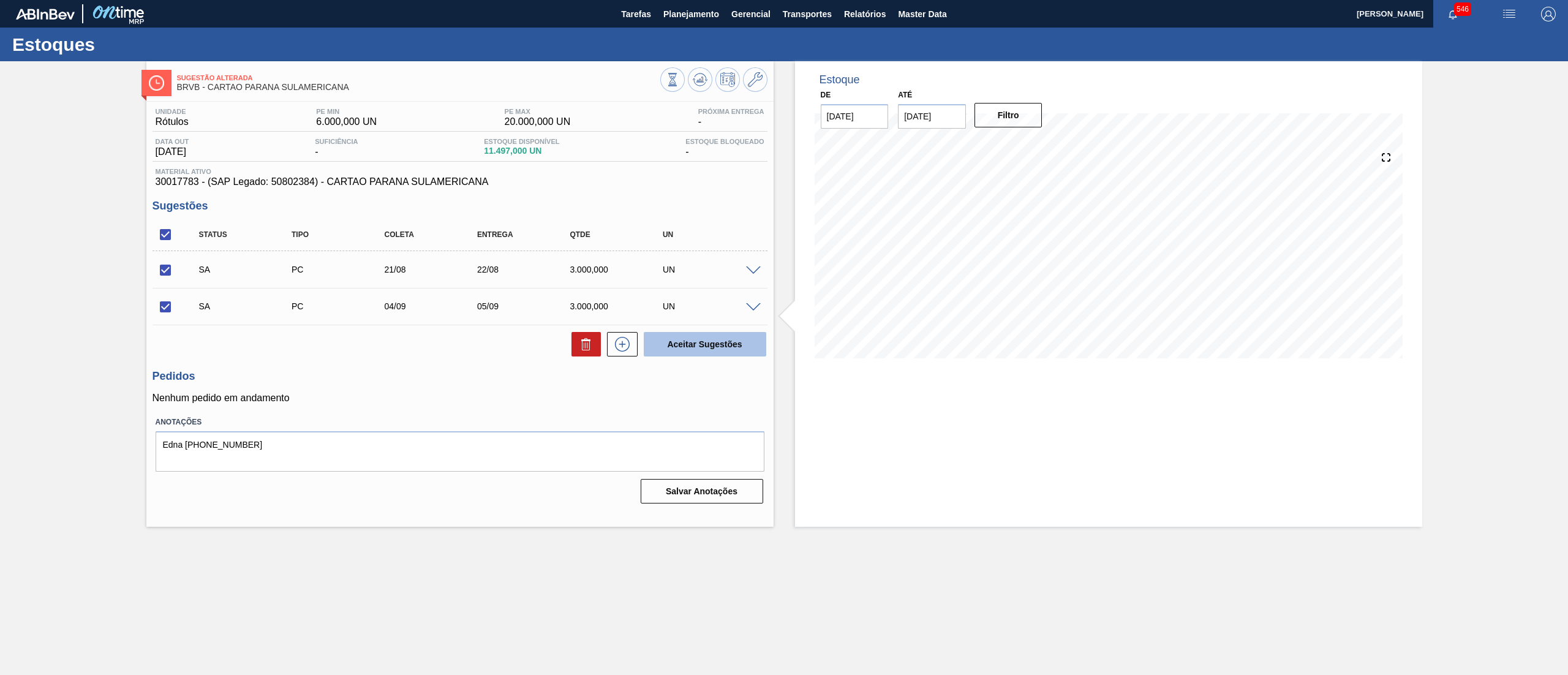
checkbox input "false"
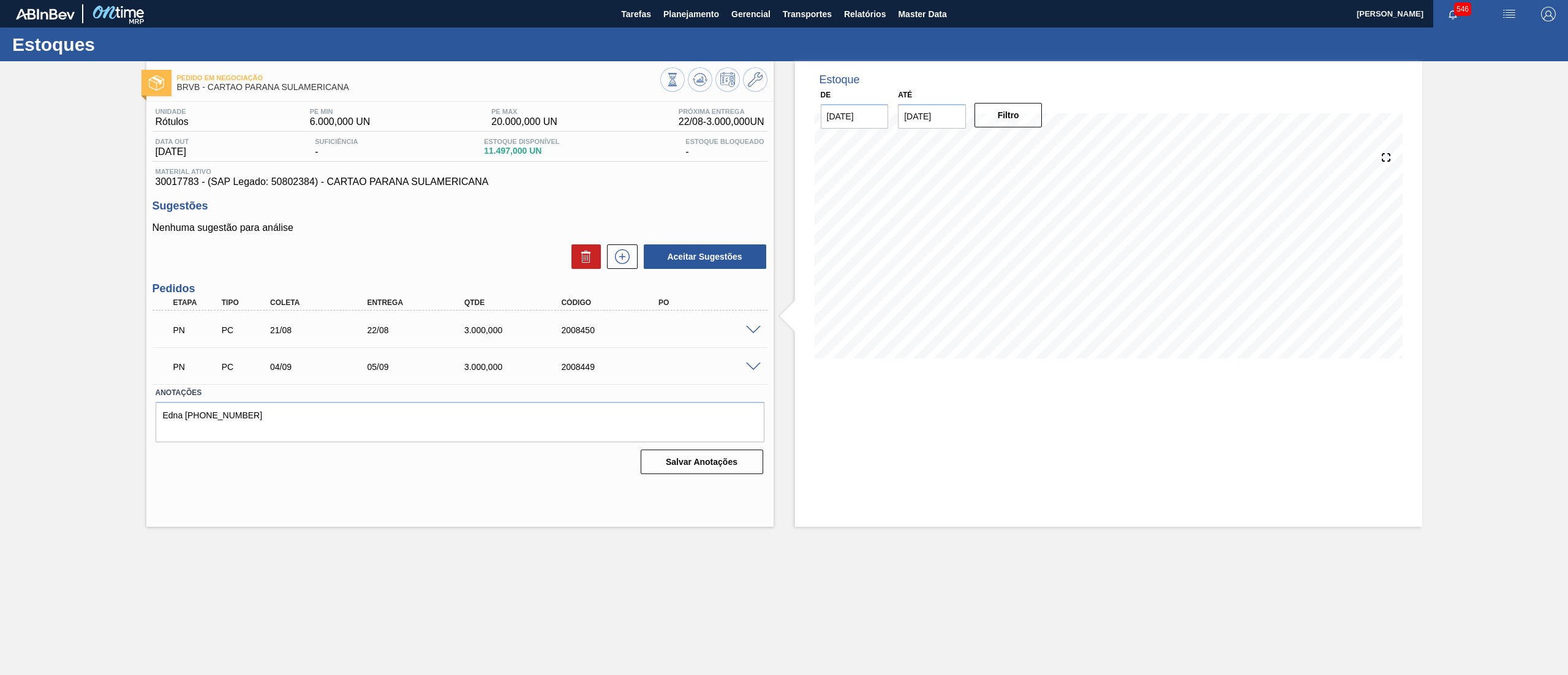
click at [750, 326] on span at bounding box center [753, 330] width 15 height 9
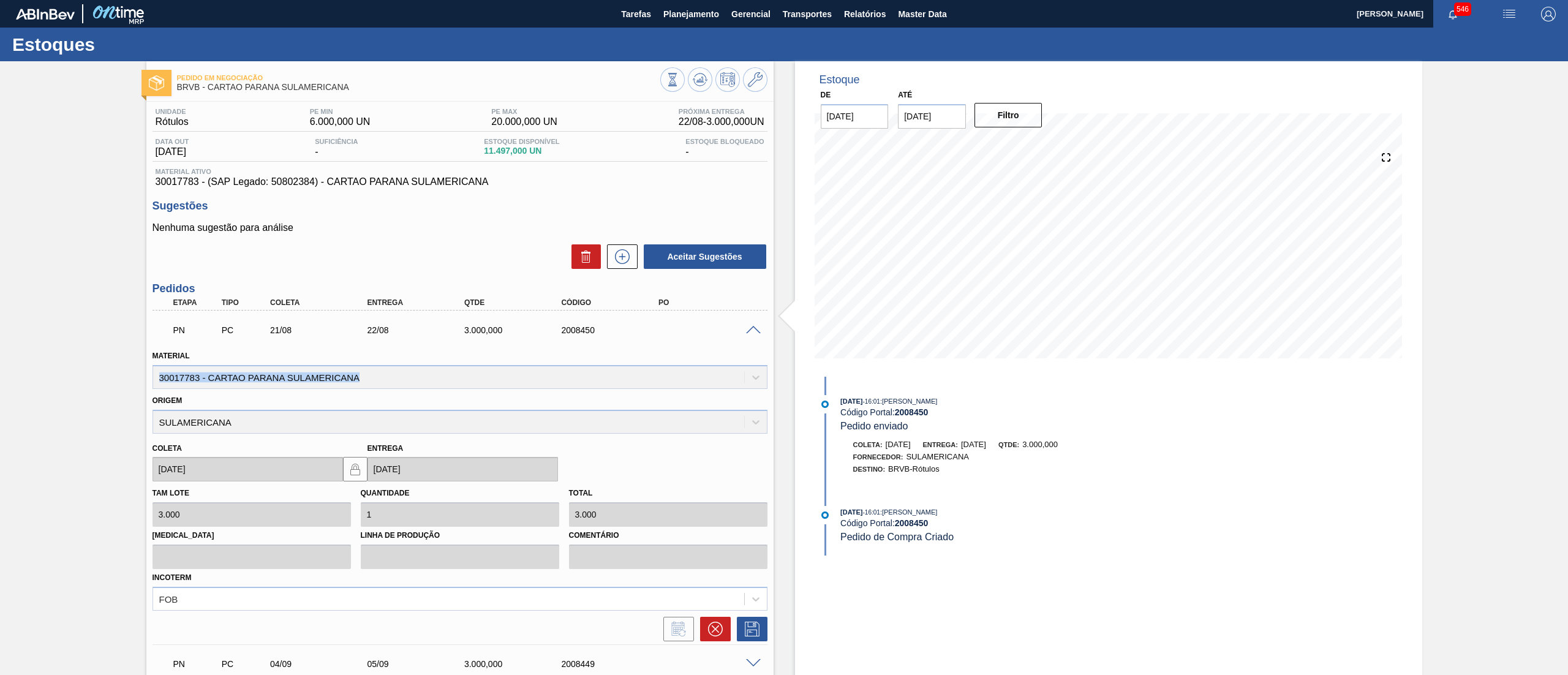
drag, startPoint x: 380, startPoint y: 384, endPoint x: 69, endPoint y: 384, distance: 311.0
click at [69, 384] on div "Pedido em Negociação BRVB - CARTAO PARANA SULAMERICANA Unidade Rótulos PE MIN 6…" at bounding box center [784, 421] width 1568 height 720
copy div "30017783 - CARTAO PARANA SULAMERICANA"
